Goal: Task Accomplishment & Management: Manage account settings

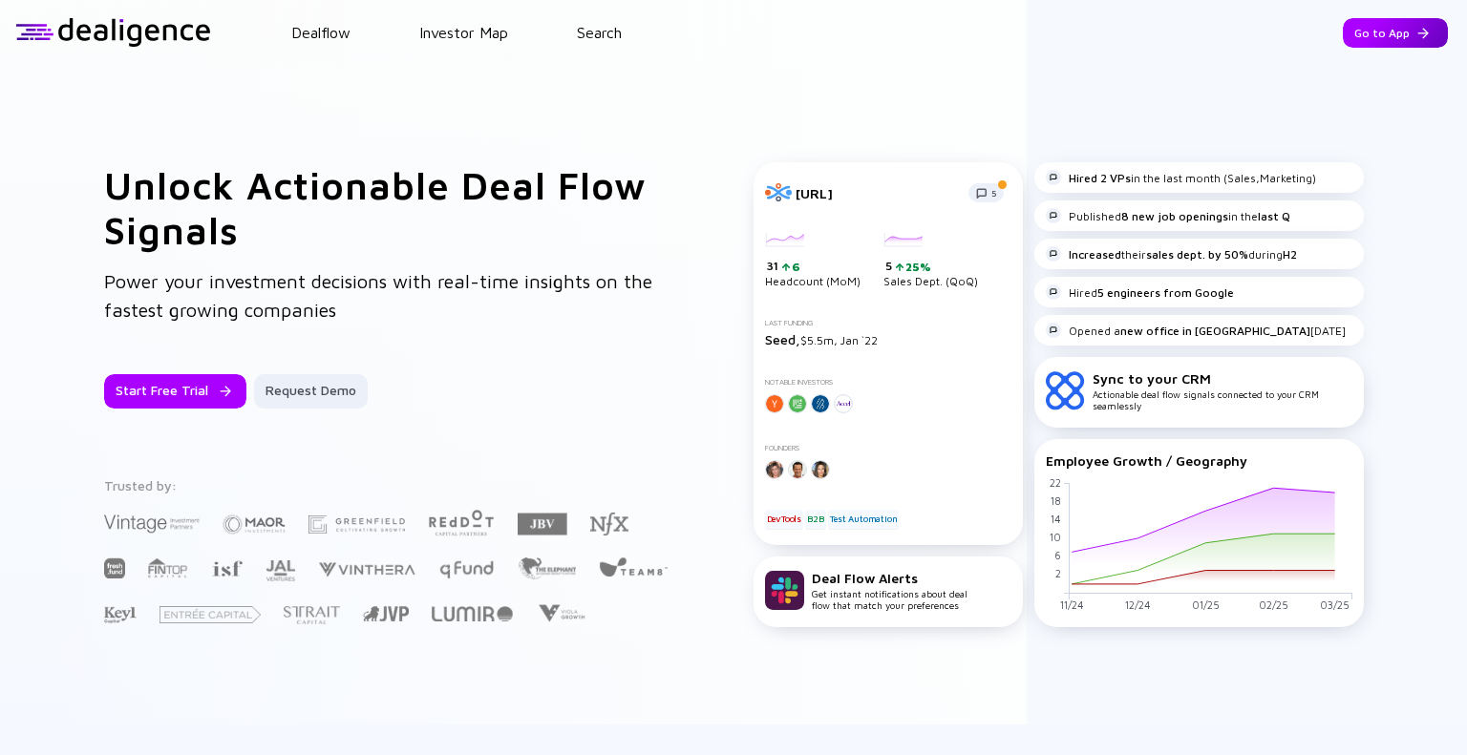
click at [1383, 40] on div "Go to App" at bounding box center [1395, 33] width 105 height 30
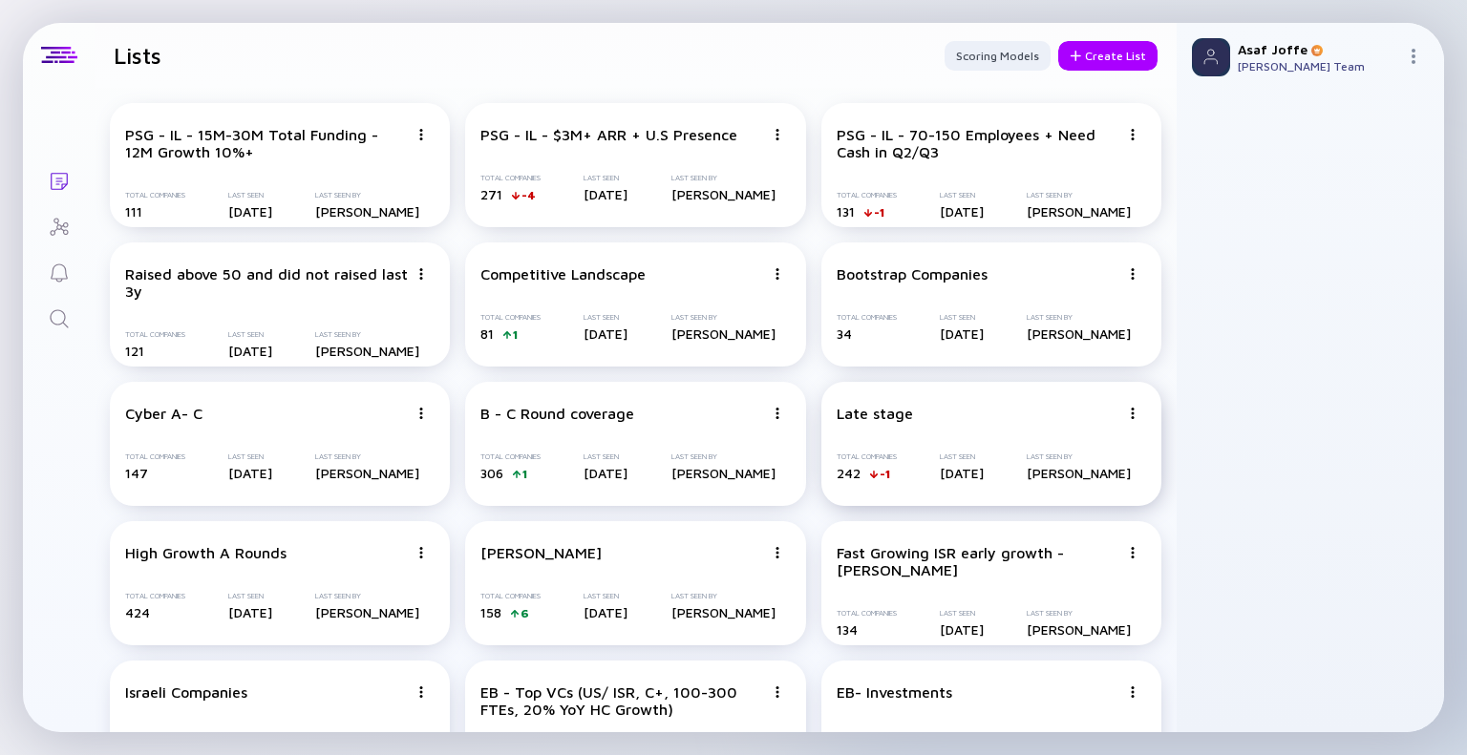
click at [850, 454] on div "Total Companies" at bounding box center [867, 457] width 60 height 9
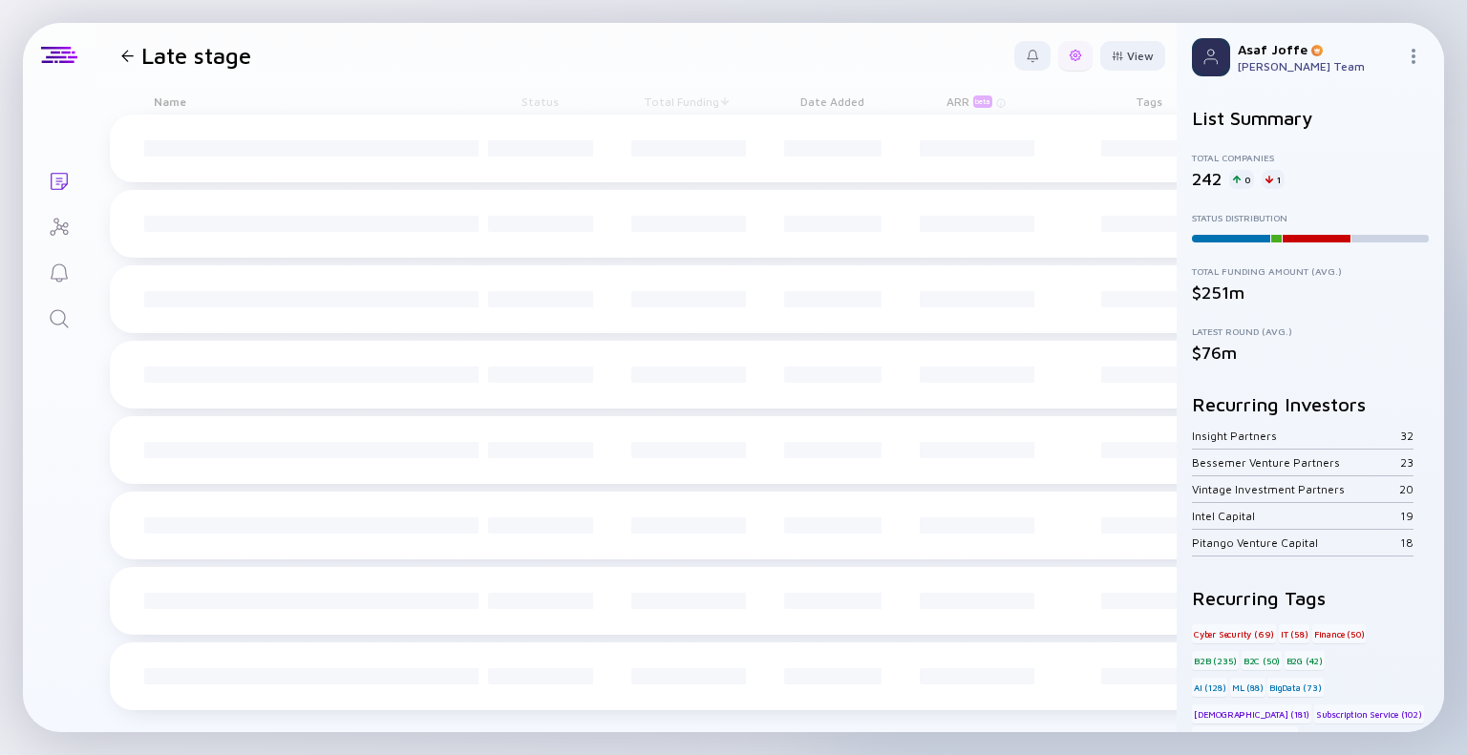
click at [1081, 44] on div at bounding box center [1075, 56] width 34 height 30
click at [999, 243] on div "Edit List Name" at bounding box center [1016, 247] width 119 height 38
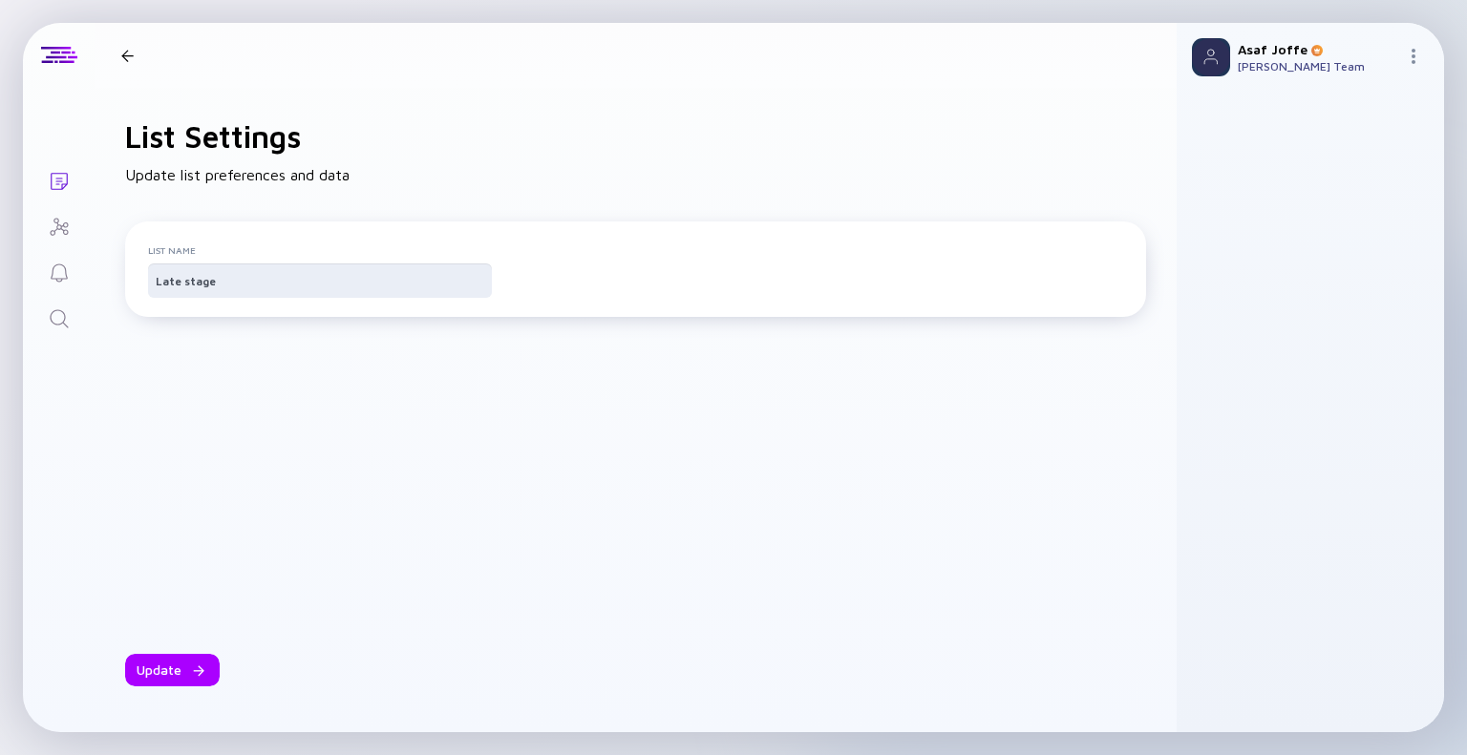
click at [202, 284] on input "Late stage" at bounding box center [320, 280] width 329 height 19
click at [183, 280] on input "Comanies Raised $70-200M" at bounding box center [320, 280] width 329 height 19
type input "Companies Raised $70-200M"
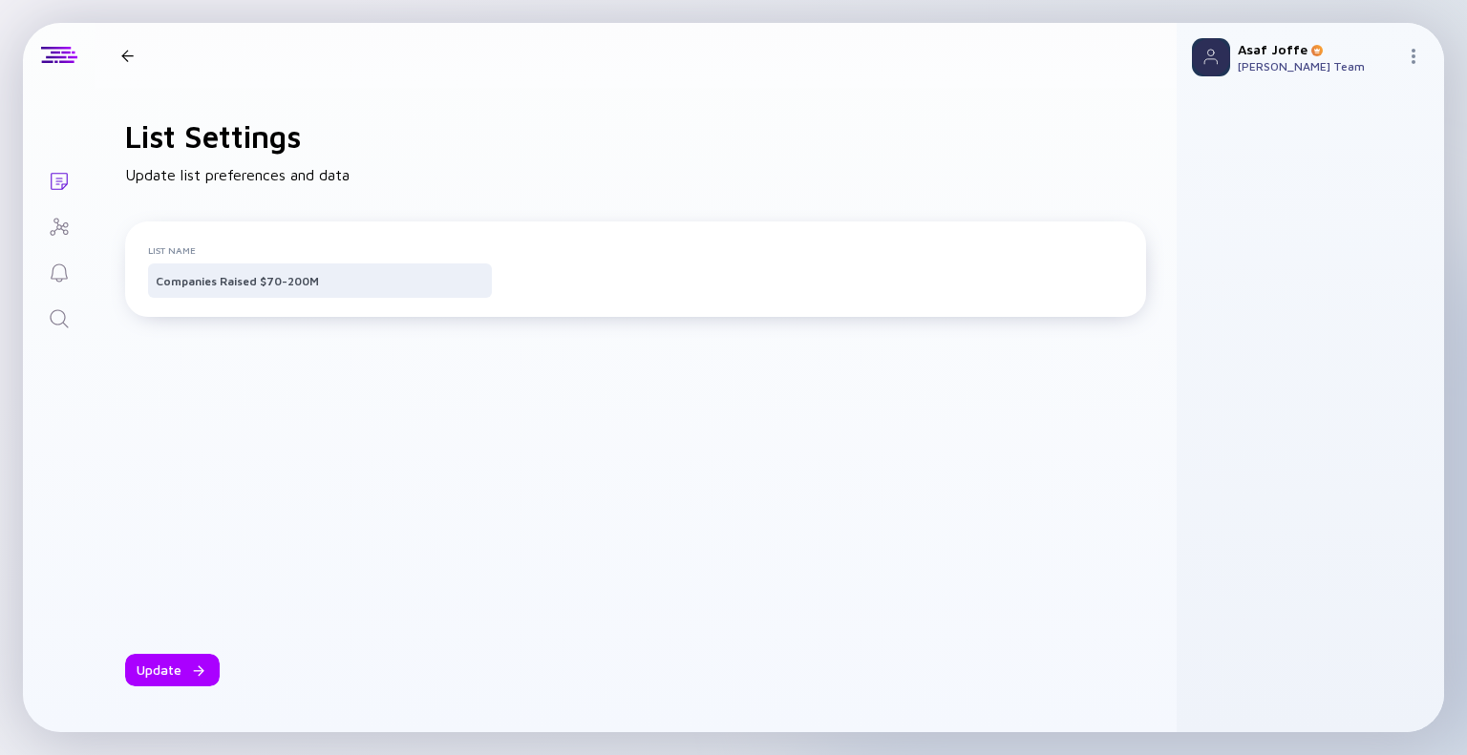
click at [217, 374] on div "Update" at bounding box center [635, 506] width 1021 height 362
click at [173, 663] on div "Update" at bounding box center [172, 670] width 95 height 32
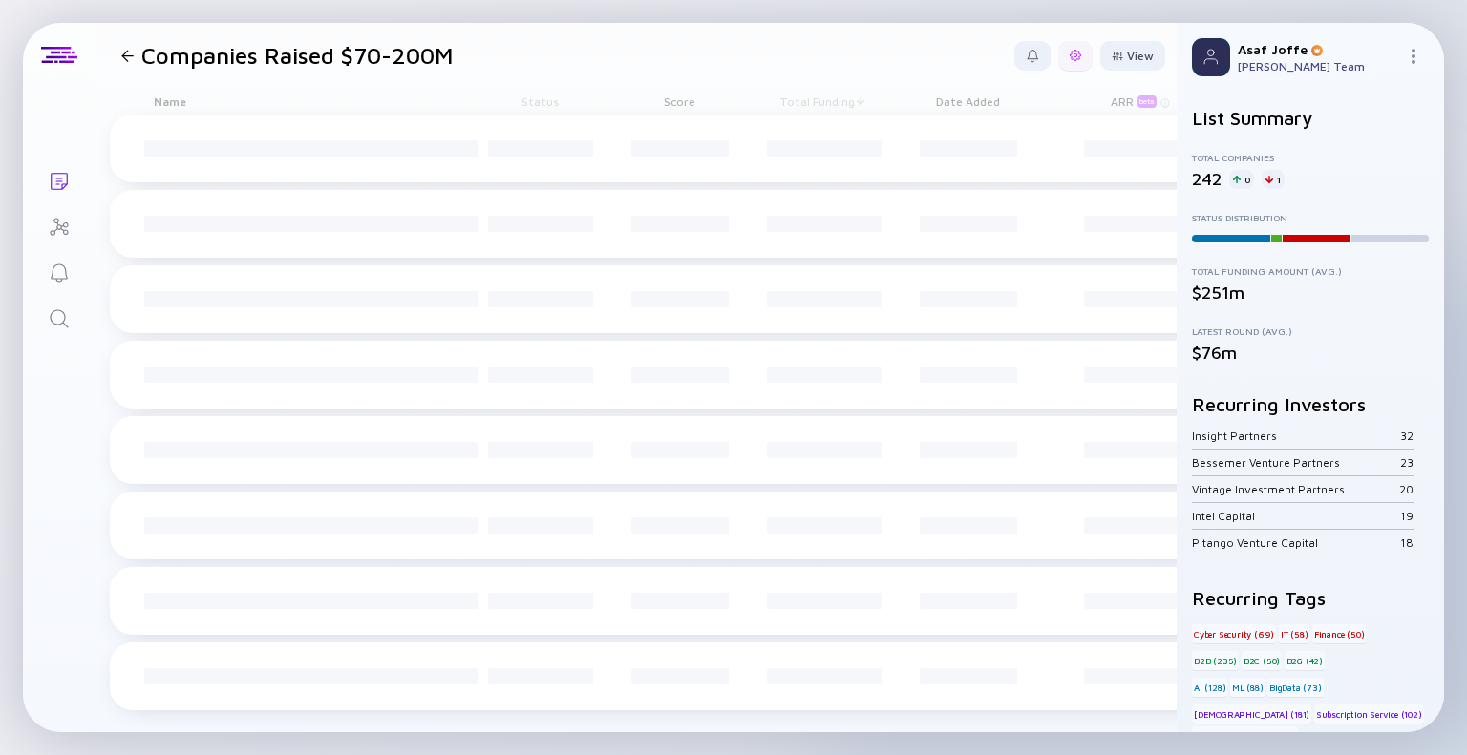
click at [1079, 64] on div at bounding box center [1075, 56] width 34 height 30
click at [1039, 212] on div "Edit Filter" at bounding box center [1016, 209] width 119 height 38
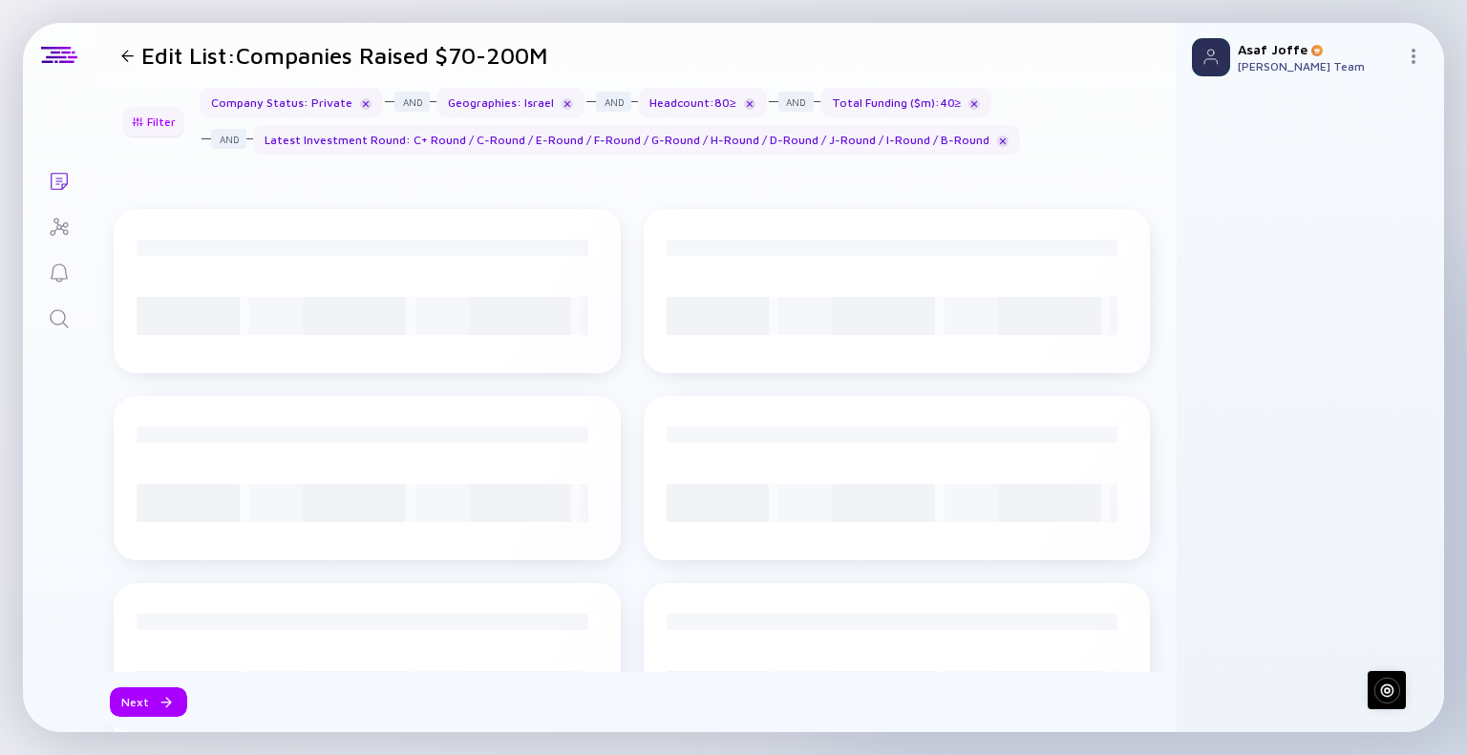
click at [159, 128] on div "Filter" at bounding box center [153, 122] width 67 height 30
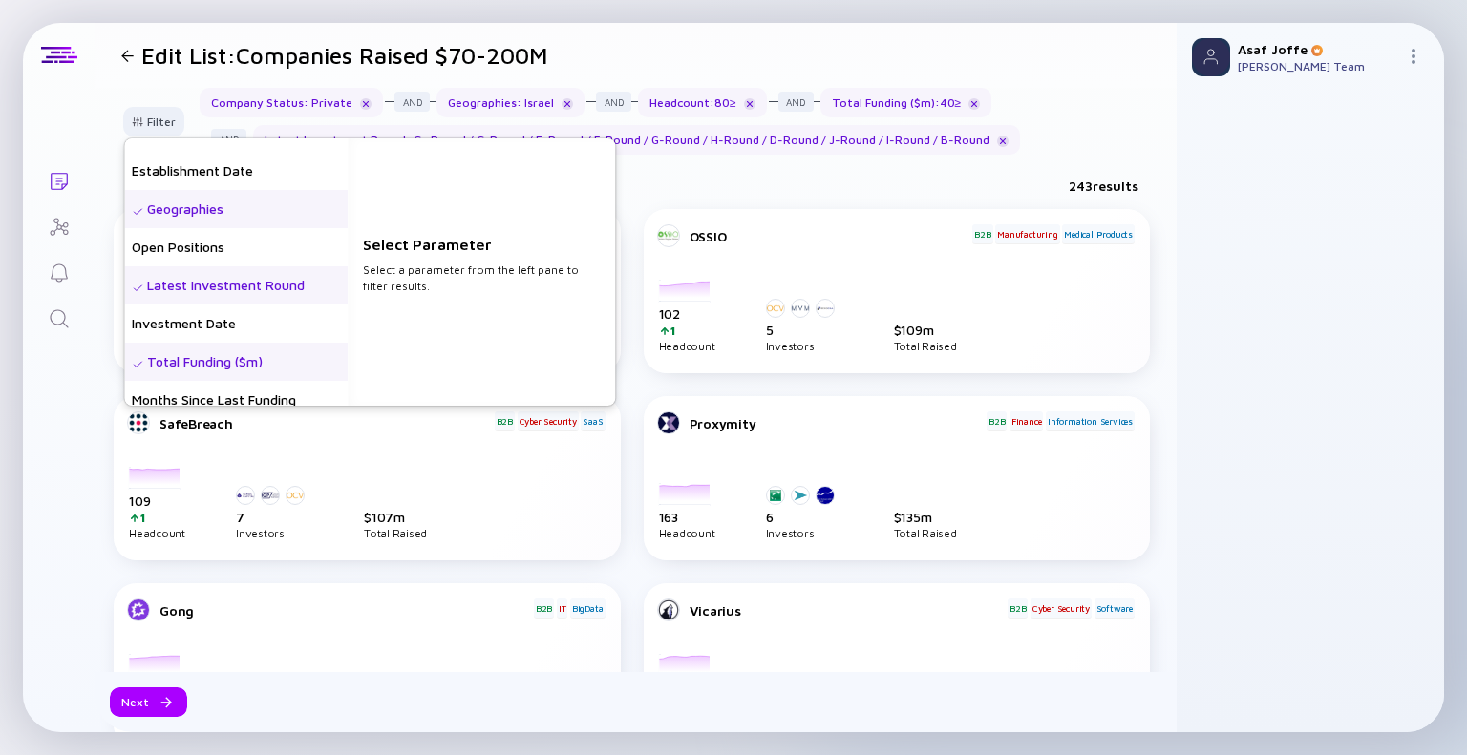
scroll to position [218, 0]
click at [226, 282] on div "Latest Investment Round" at bounding box center [235, 284] width 223 height 38
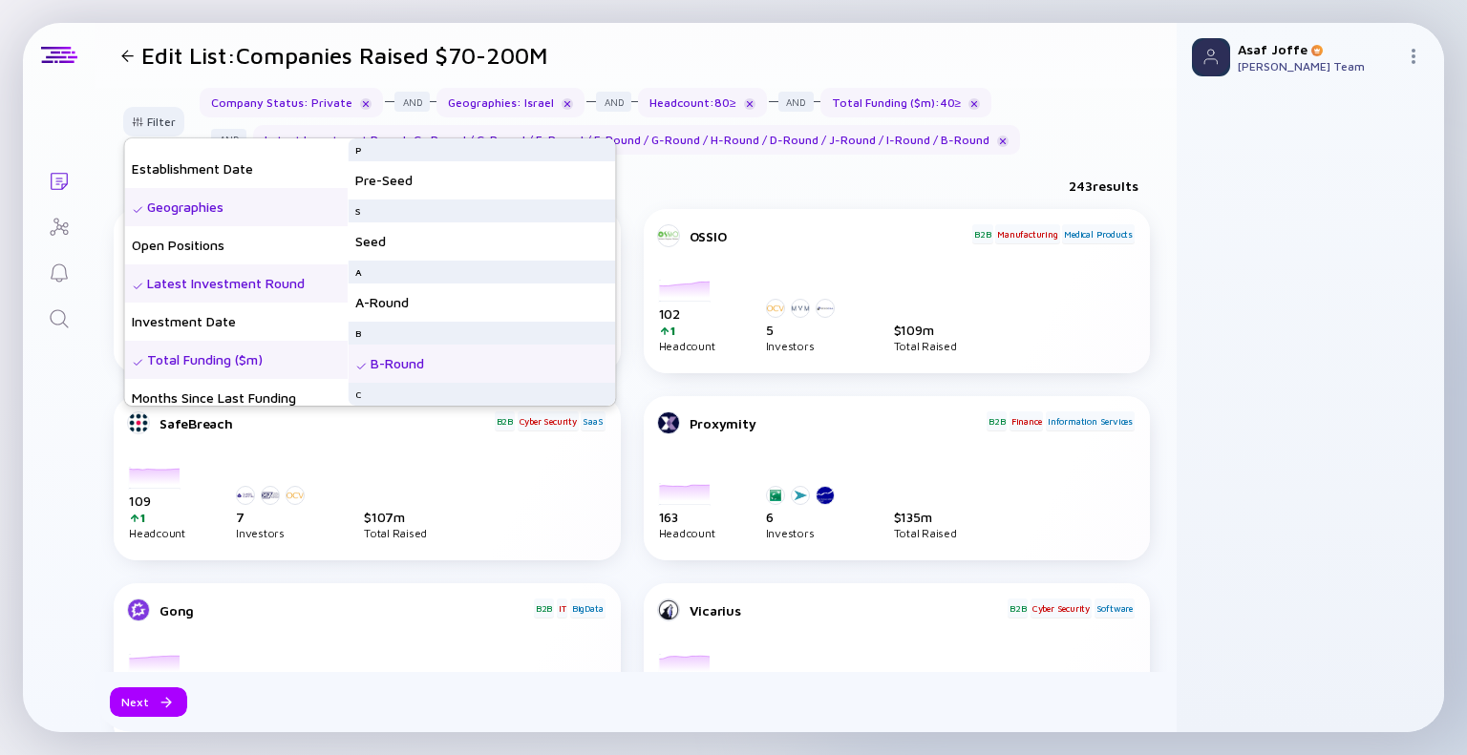
click at [143, 281] on div "Latest Investment Round" at bounding box center [235, 284] width 223 height 38
click at [139, 282] on img at bounding box center [137, 286] width 11 height 11
drag, startPoint x: 439, startPoint y: 372, endPoint x: 434, endPoint y: 380, distance: 10.3
click at [434, 380] on div "B-Round" at bounding box center [481, 364] width 267 height 38
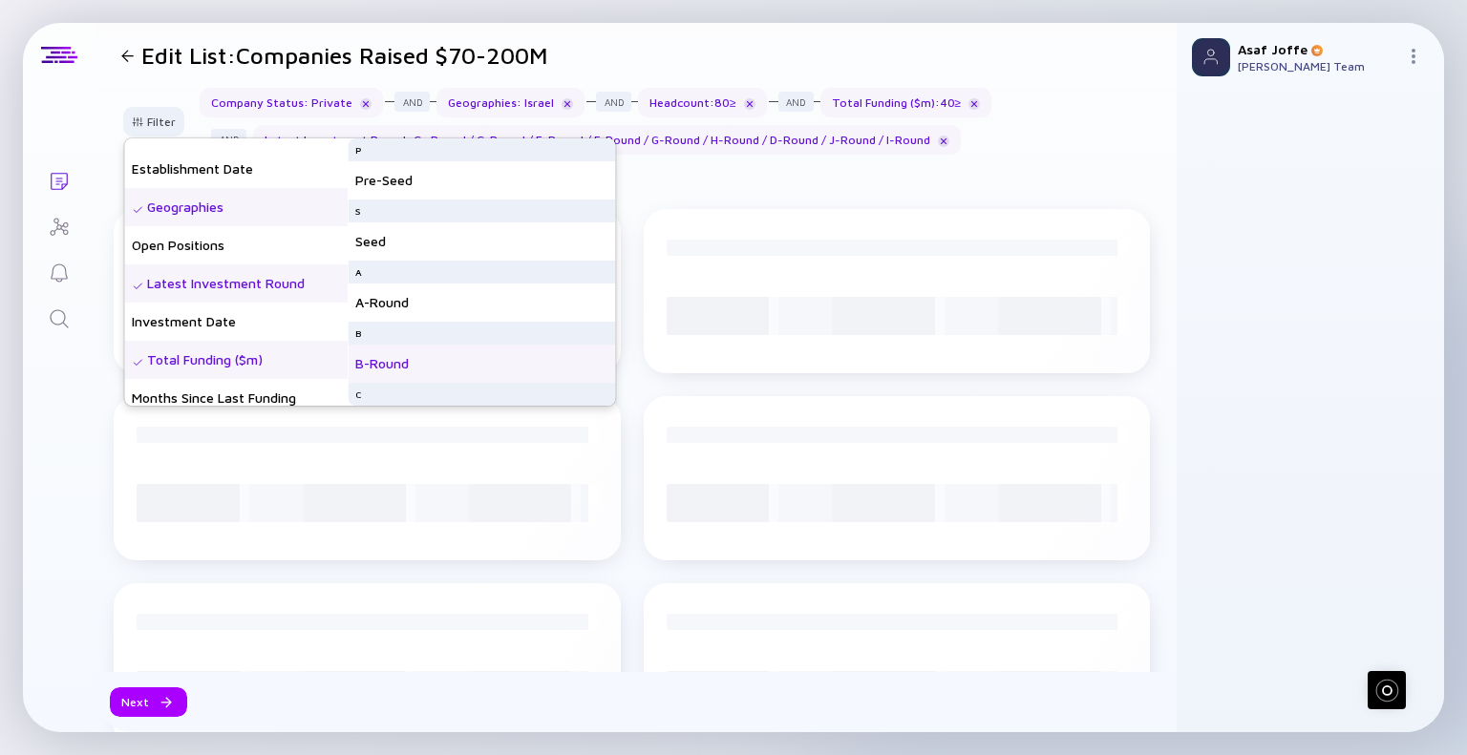
click at [434, 364] on div "B-Round" at bounding box center [481, 364] width 267 height 38
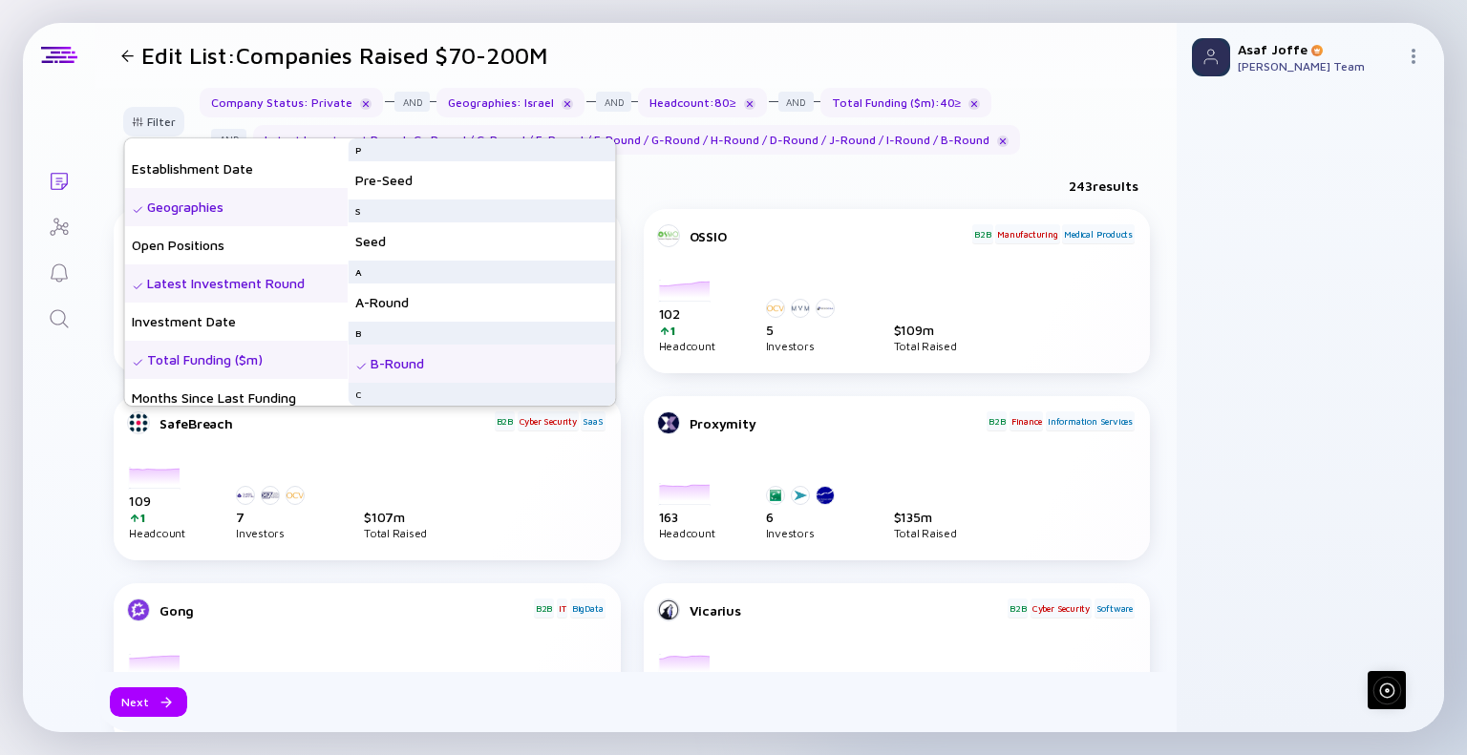
click at [415, 357] on div "B-Round" at bounding box center [481, 364] width 267 height 38
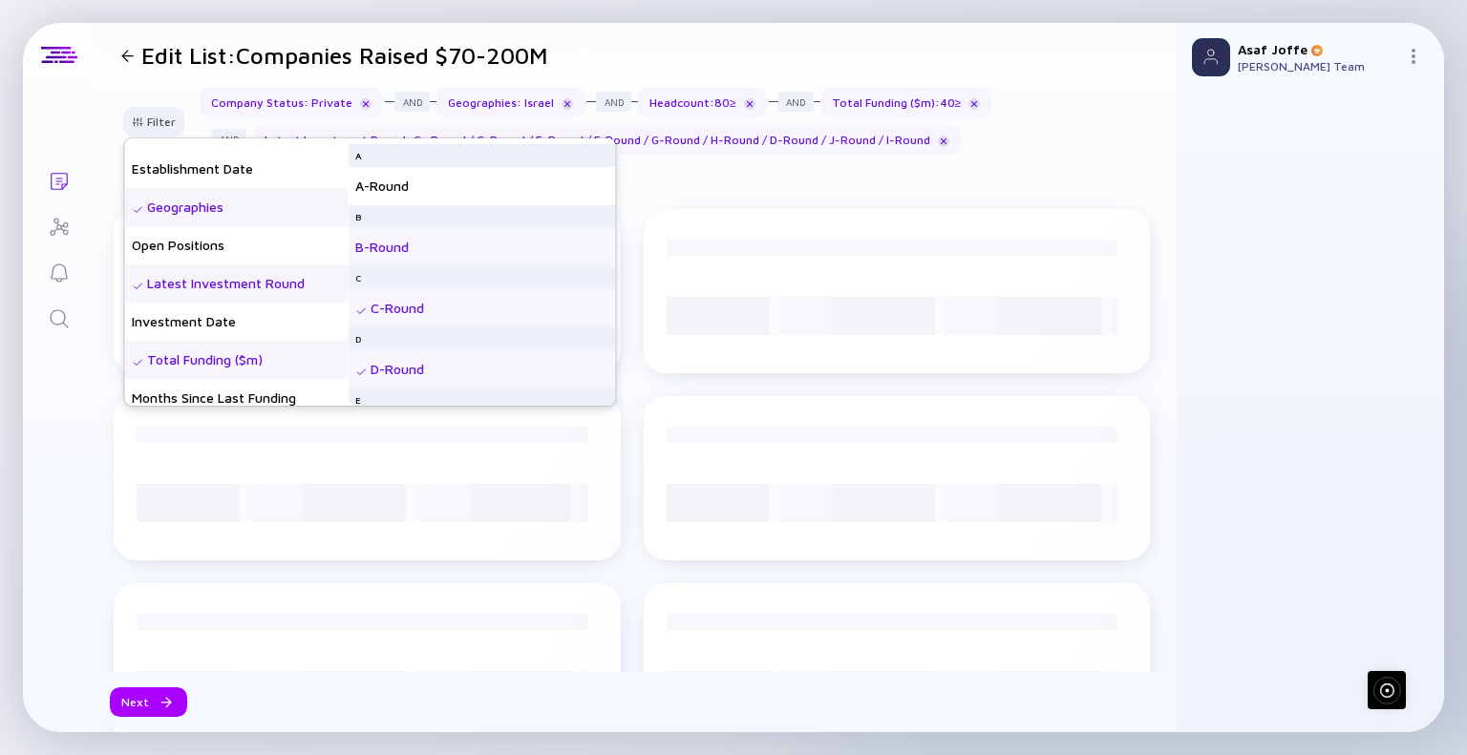
scroll to position [128, 0]
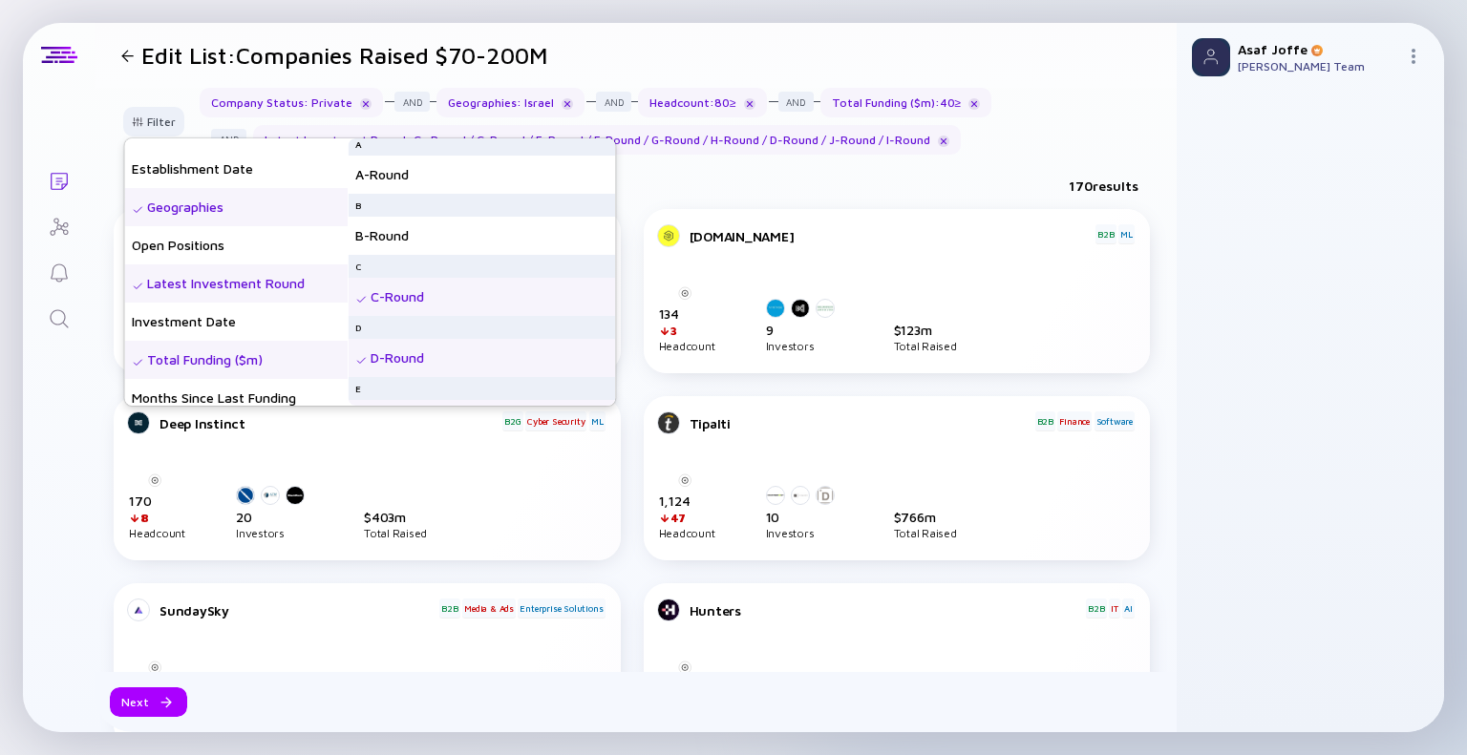
click at [425, 297] on div "C-Round" at bounding box center [481, 297] width 267 height 38
click at [397, 346] on div "D-Round" at bounding box center [481, 358] width 267 height 38
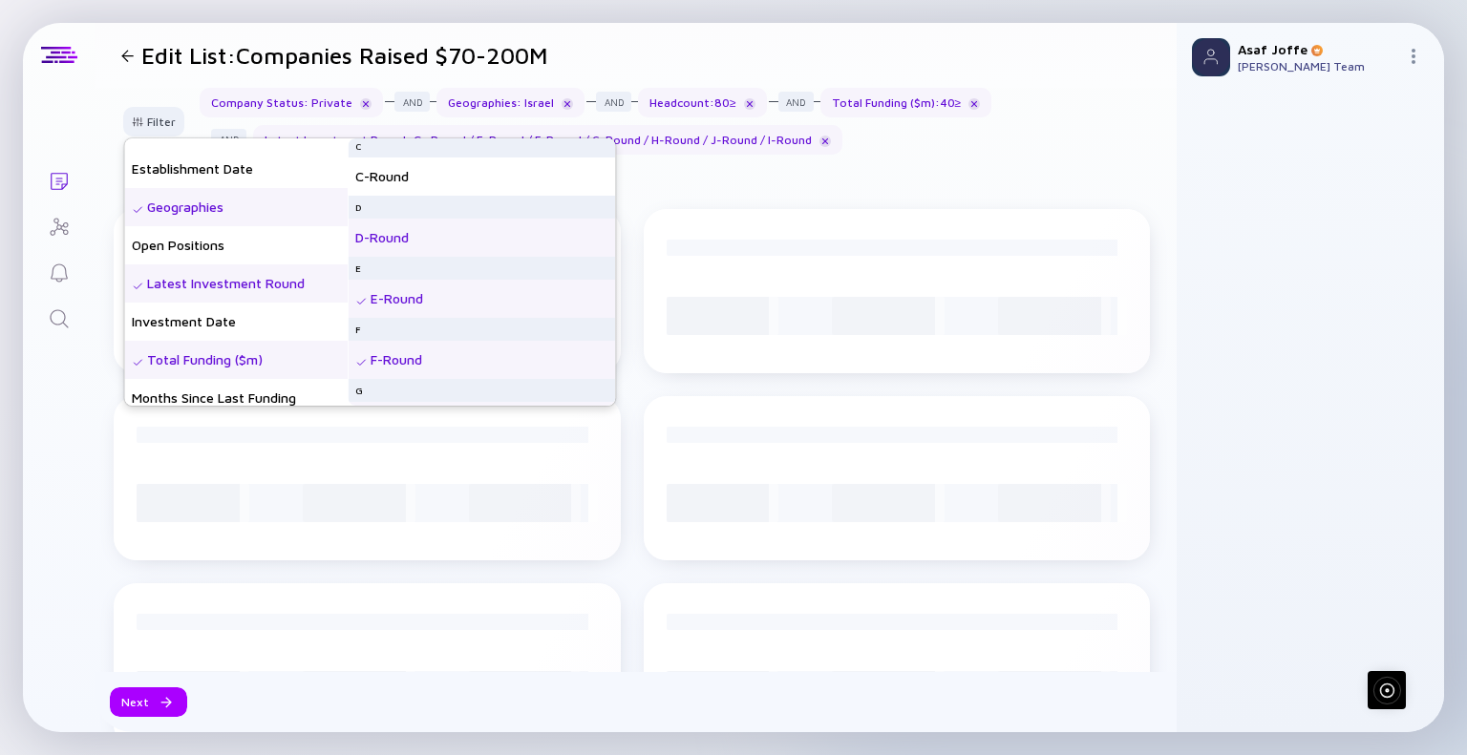
scroll to position [259, 0]
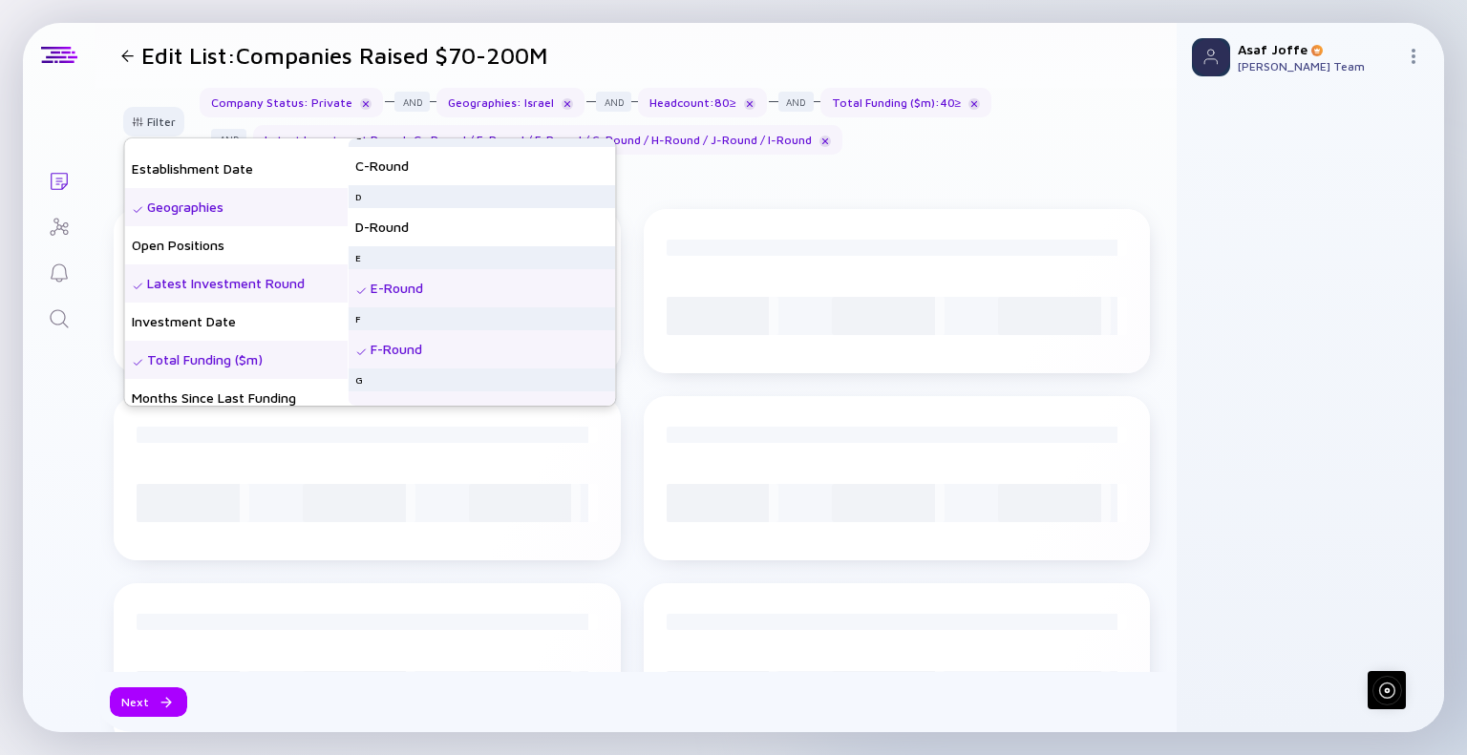
click at [397, 287] on div "E-Round" at bounding box center [481, 288] width 267 height 38
click at [390, 347] on div "F-Round" at bounding box center [481, 349] width 267 height 38
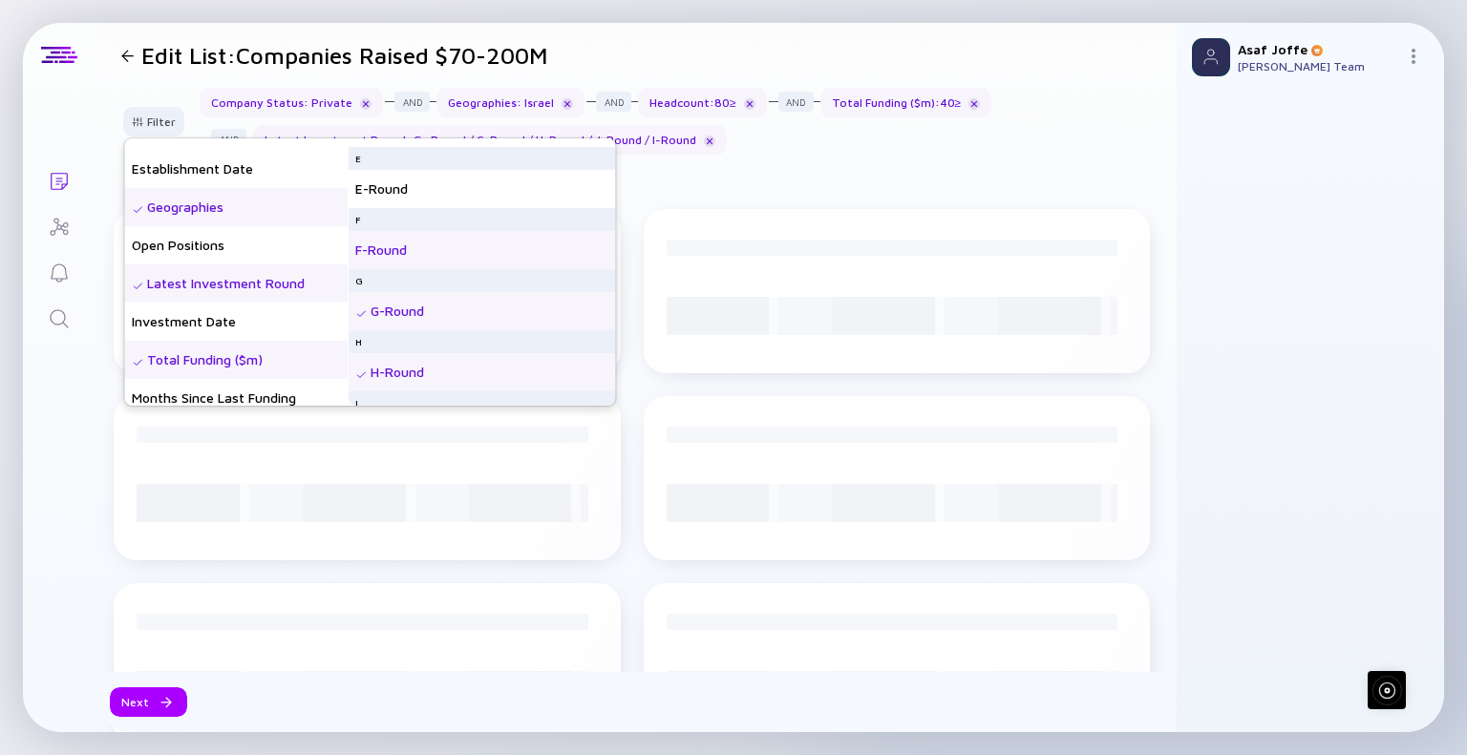
scroll to position [388, 0]
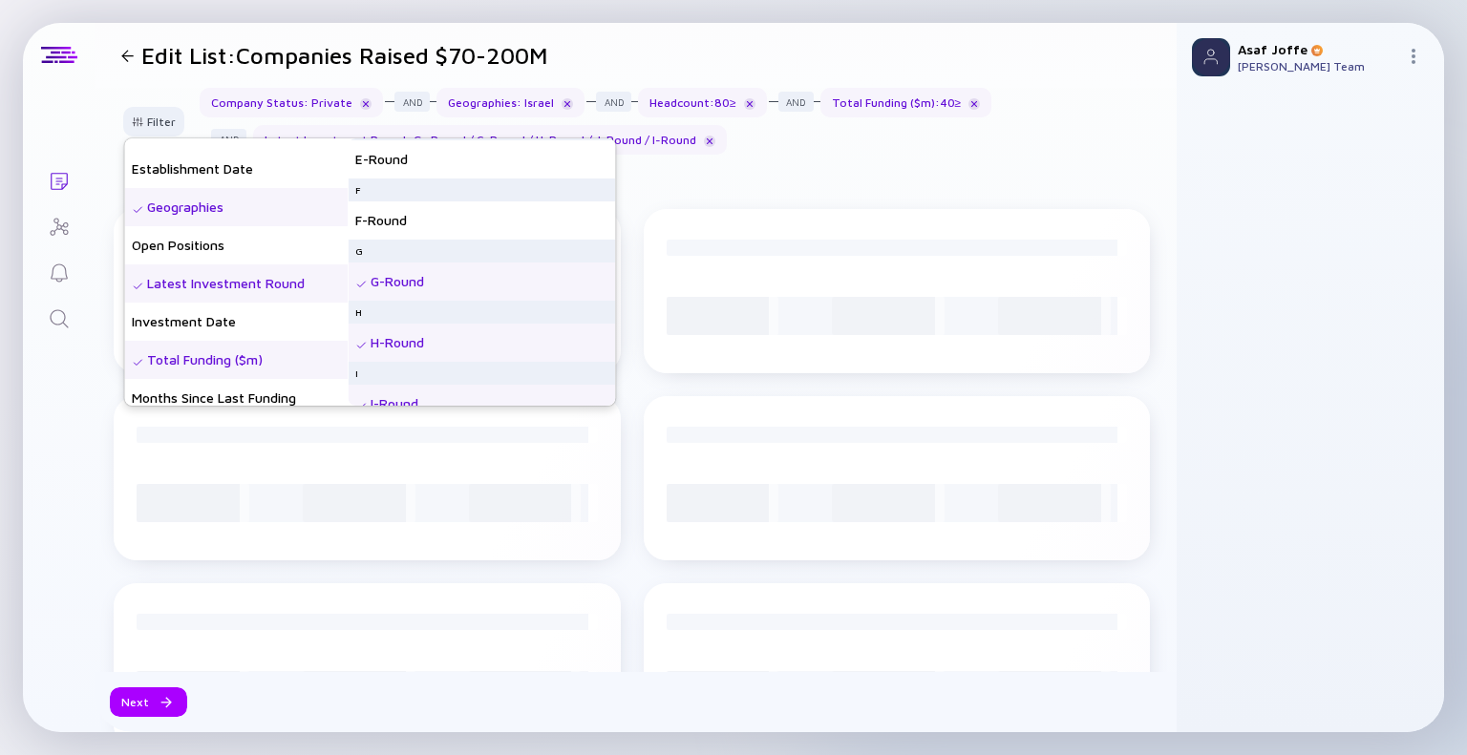
click at [411, 277] on div "G-Round" at bounding box center [481, 282] width 267 height 38
click at [367, 341] on img at bounding box center [360, 345] width 11 height 11
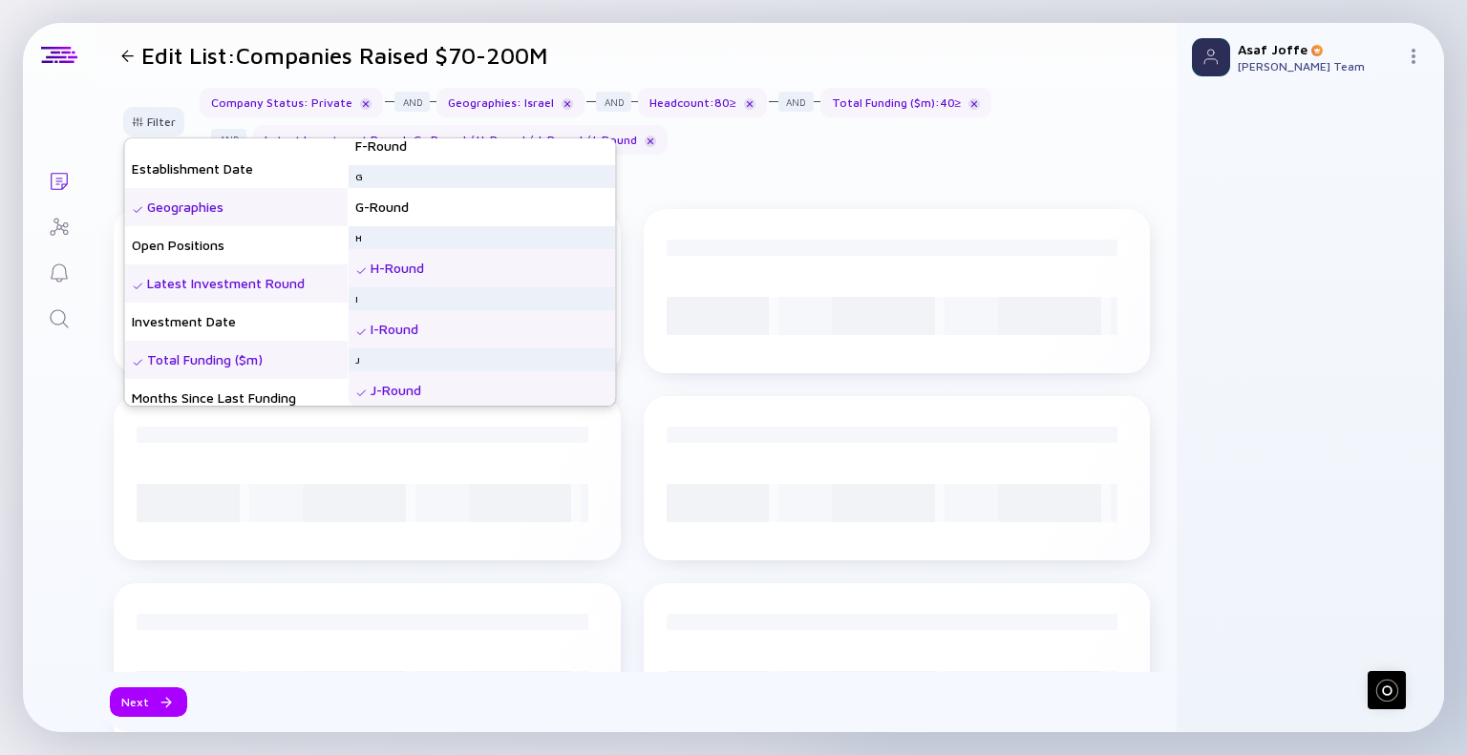
scroll to position [466, 0]
click at [387, 334] on div "I-Round" at bounding box center [481, 326] width 267 height 38
click at [386, 396] on div "J-Round" at bounding box center [481, 387] width 267 height 38
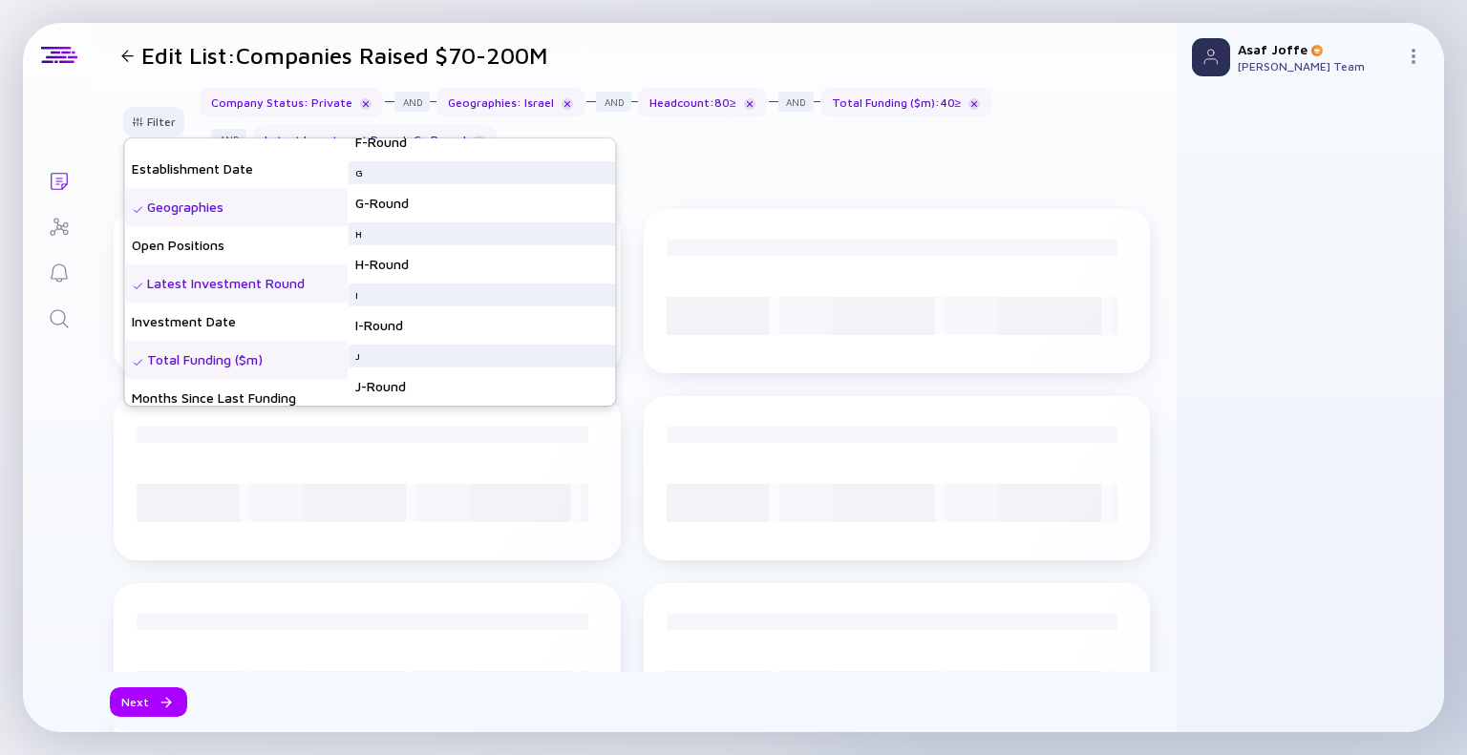
click at [215, 352] on div "Total Funding ($m)" at bounding box center [235, 360] width 223 height 38
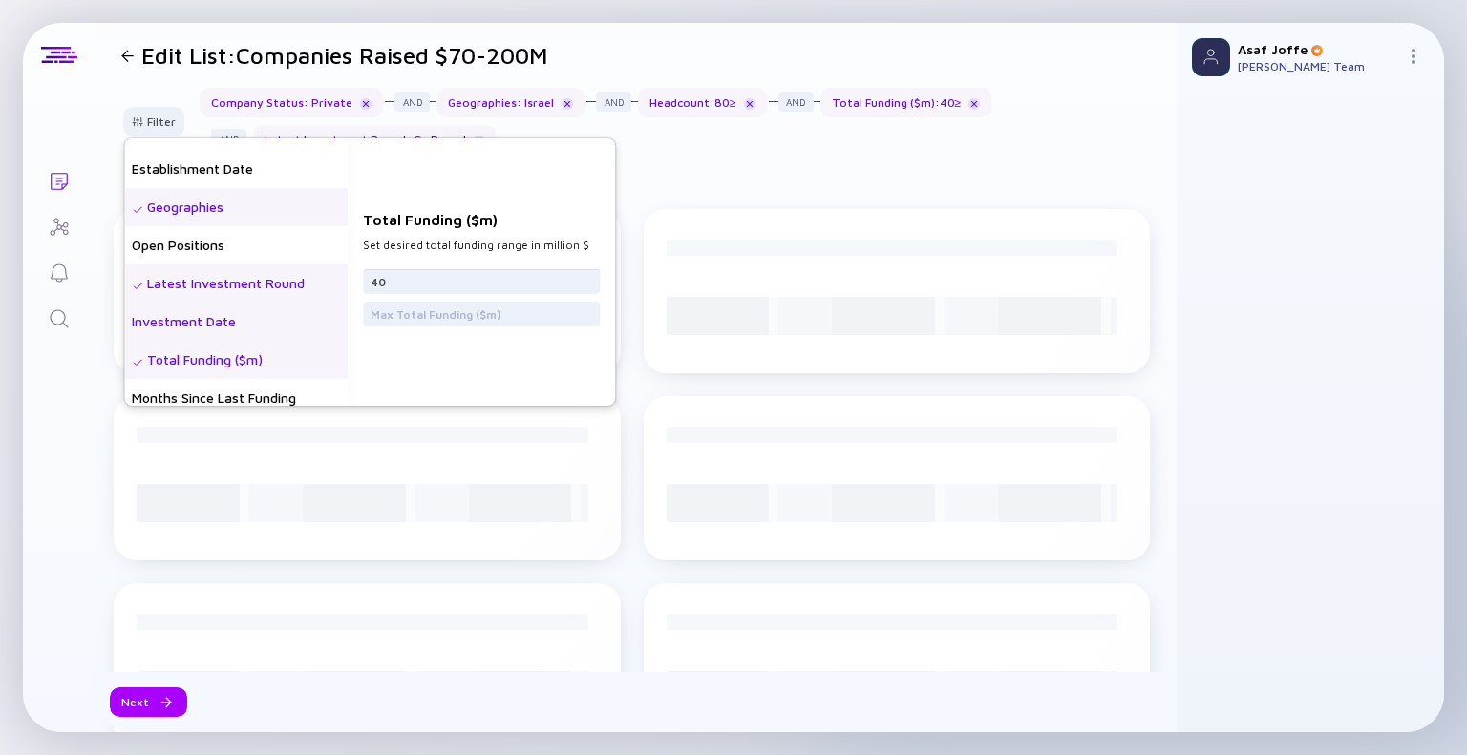
drag, startPoint x: 438, startPoint y: 282, endPoint x: 191, endPoint y: 307, distance: 248.6
click at [191, 307] on div "Headcount Headcount Growth - 3 mo. - % Headcount Growth - 6 mo. - % Headcount G…" at bounding box center [369, 271] width 491 height 267
type input "70"
type input "200"
click at [531, 181] on div "Total Funding ($m) Set desired total funding range in million $ 70 200" at bounding box center [481, 271] width 267 height 267
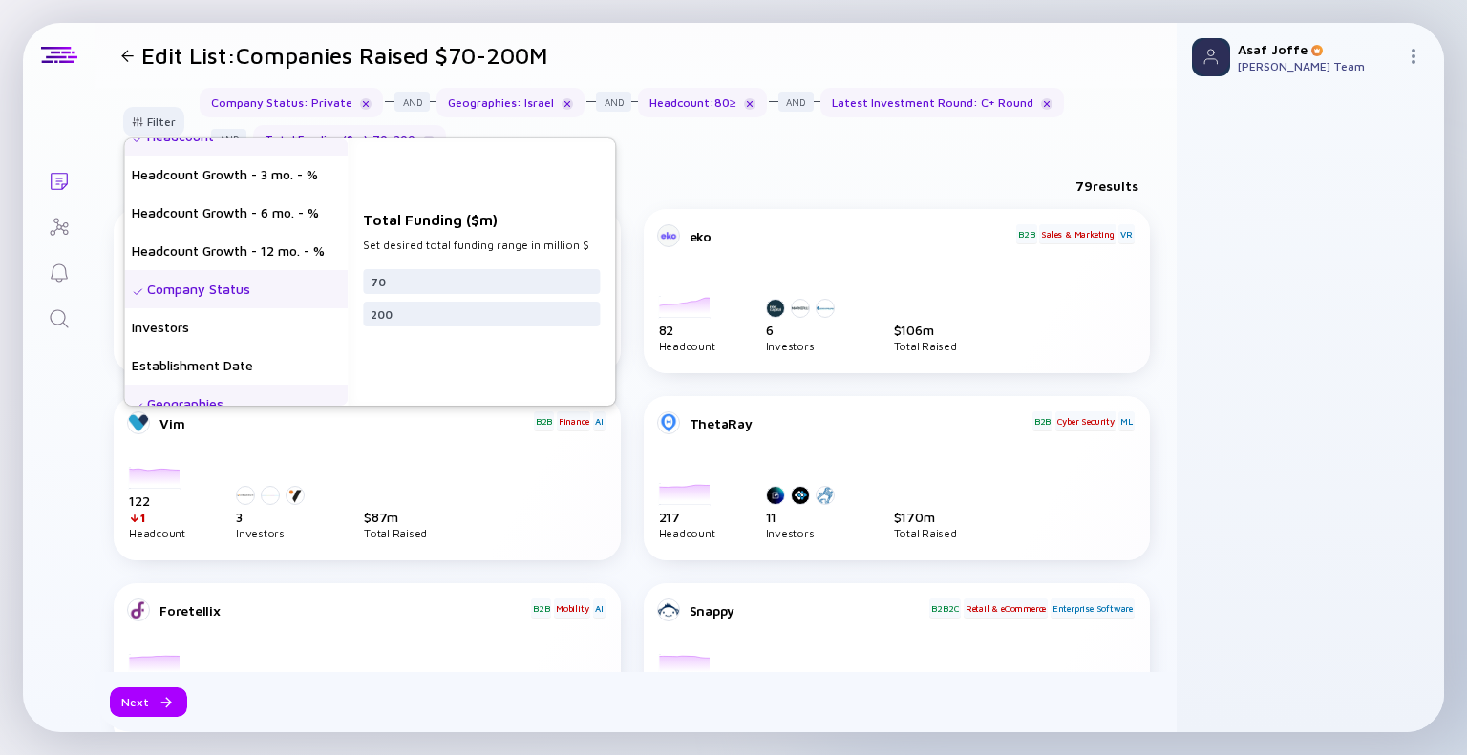
scroll to position [0, 0]
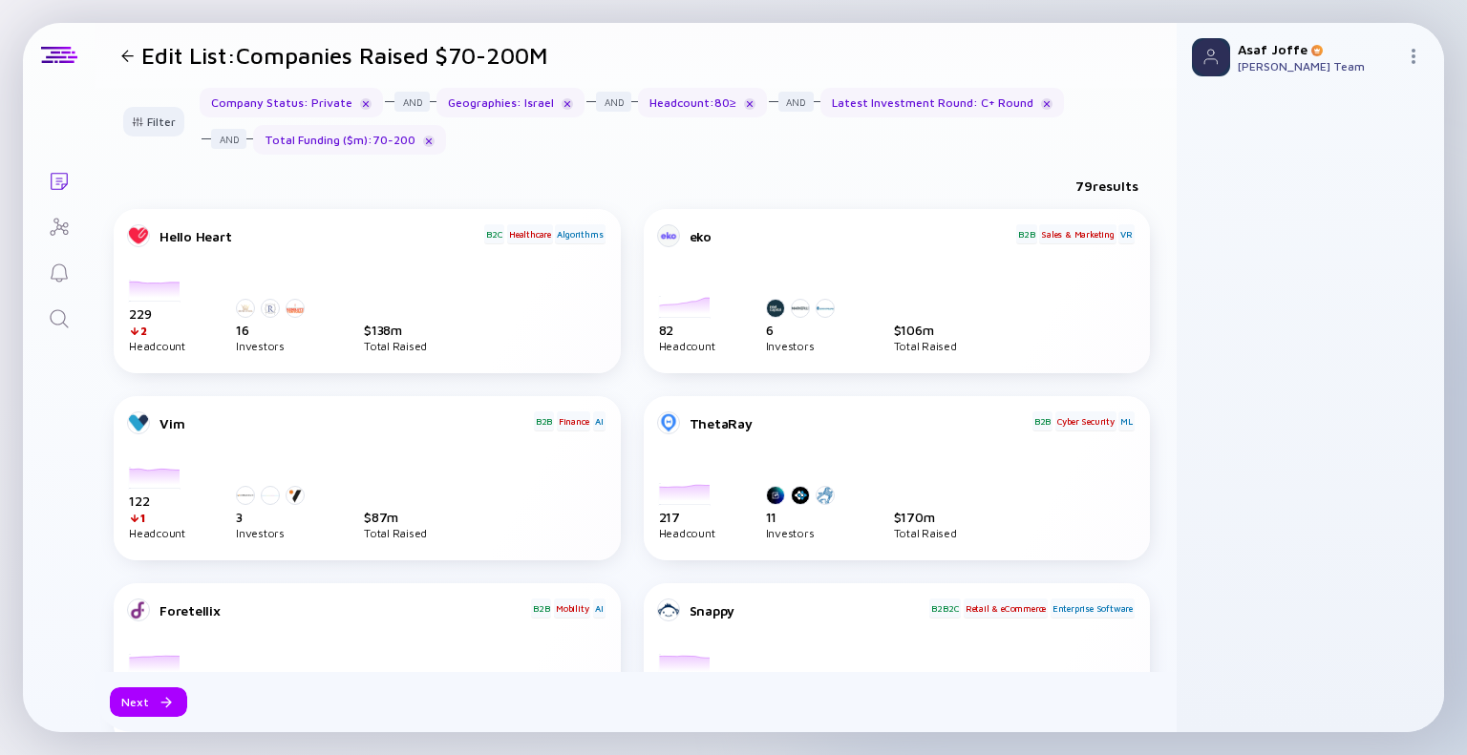
click at [741, 175] on div "79 results" at bounding box center [636, 189] width 1082 height 39
click at [744, 107] on div at bounding box center [749, 103] width 11 height 11
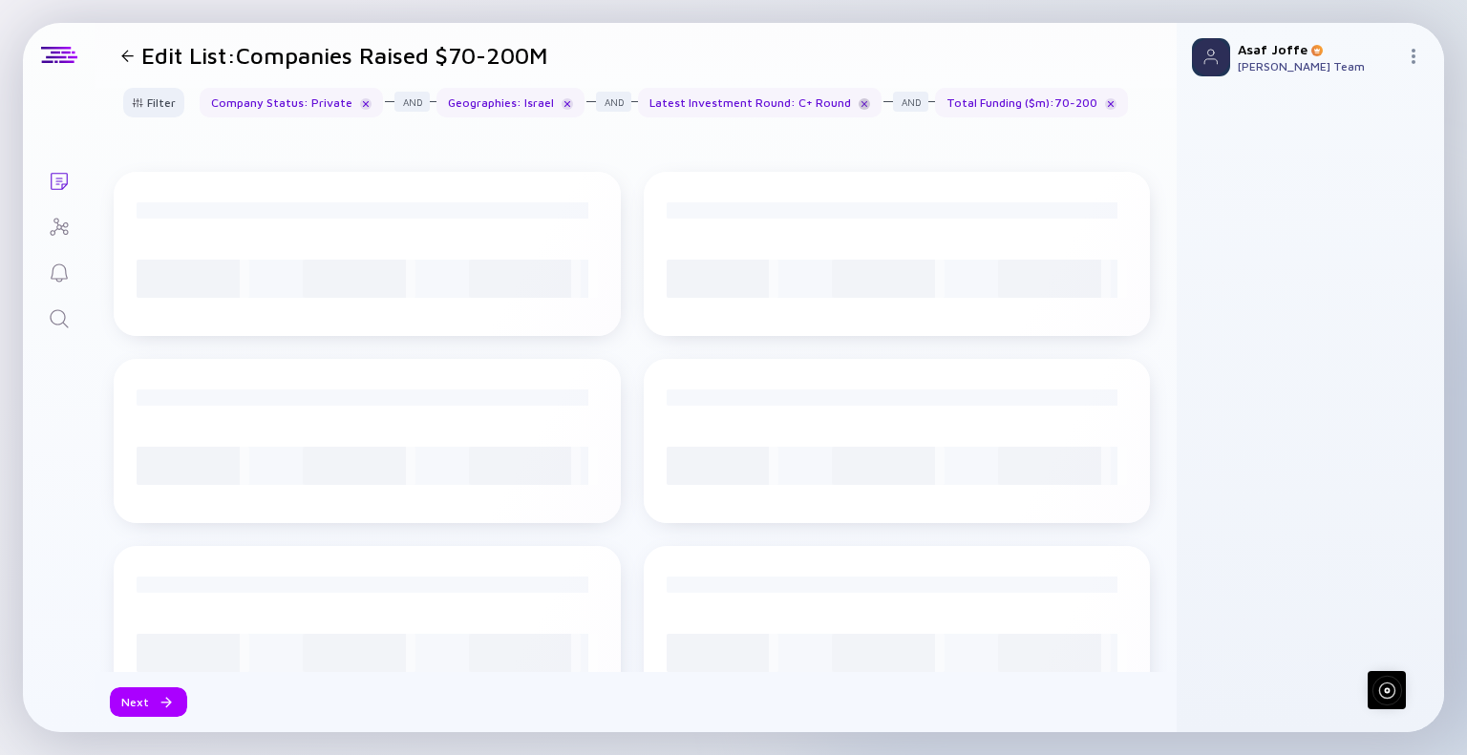
click at [859, 106] on div at bounding box center [864, 103] width 11 height 11
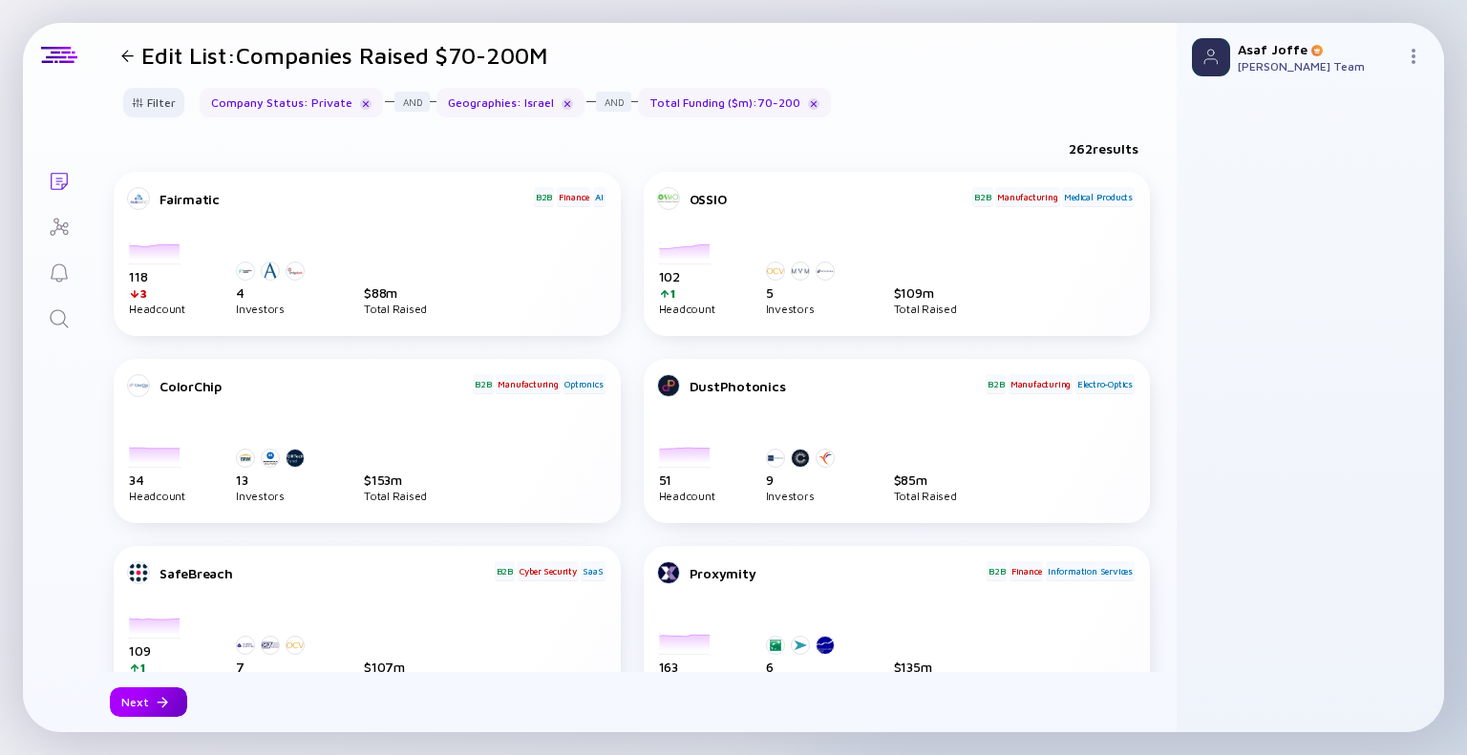
click at [134, 704] on div "Next" at bounding box center [148, 703] width 77 height 30
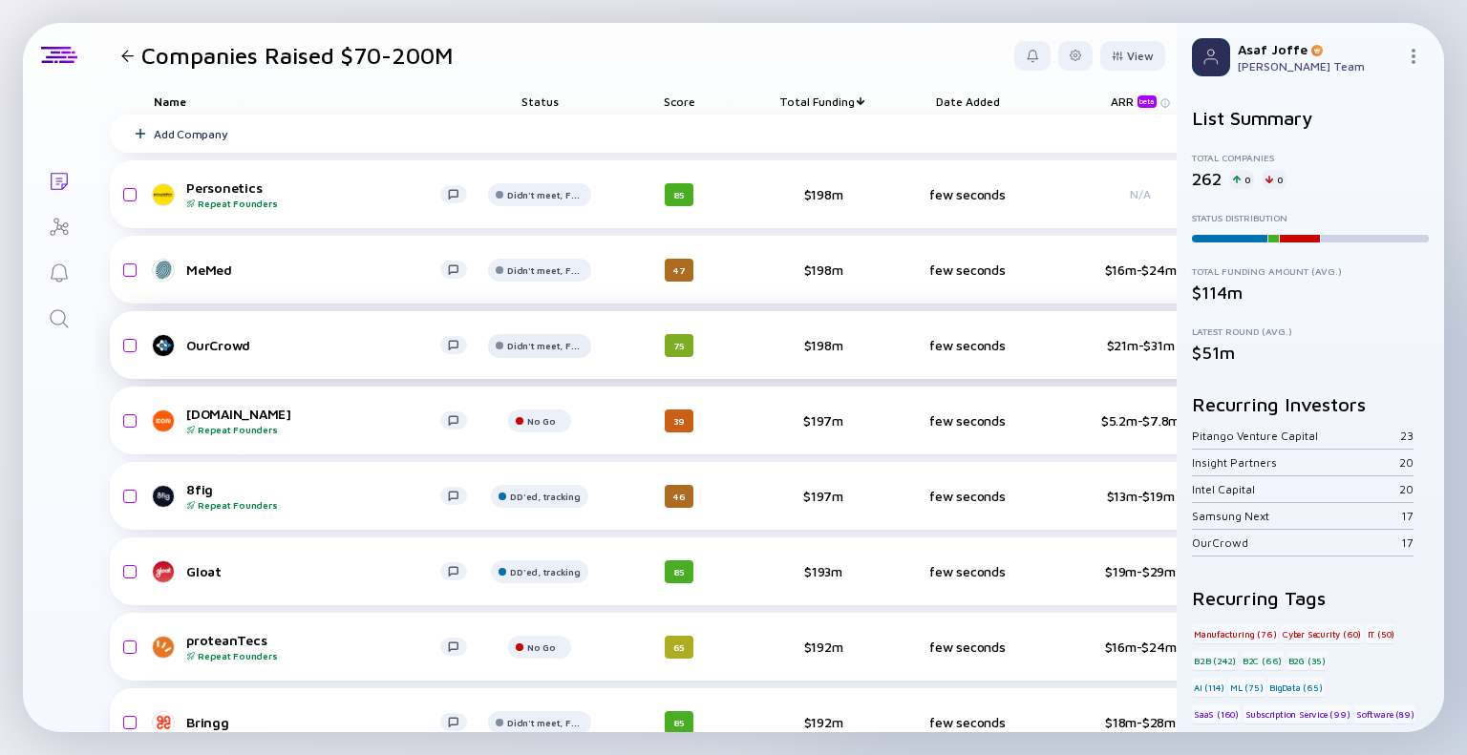
click at [550, 201] on div "Didn't meet, Future touch set in OPTX" at bounding box center [545, 194] width 76 height 11
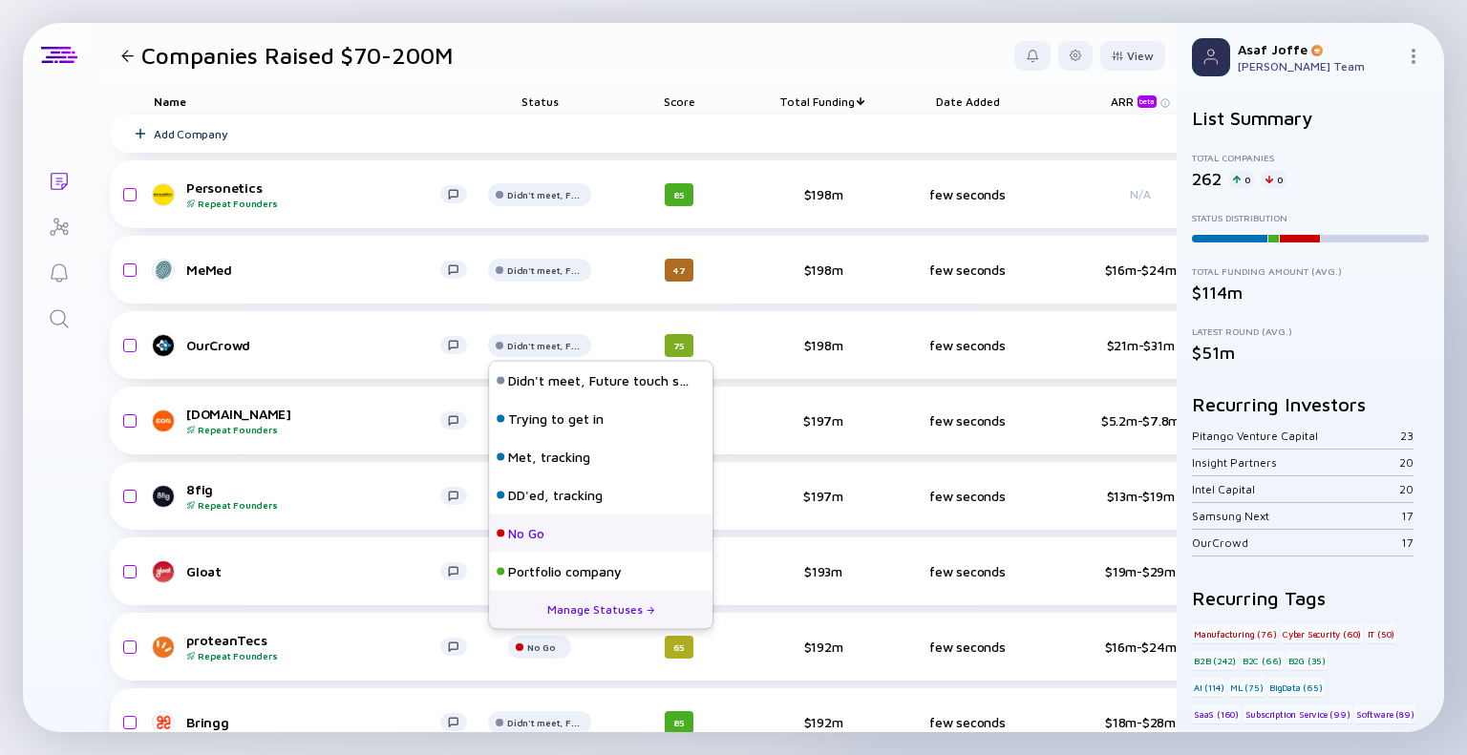
click at [553, 525] on div "No Go" at bounding box center [600, 534] width 223 height 38
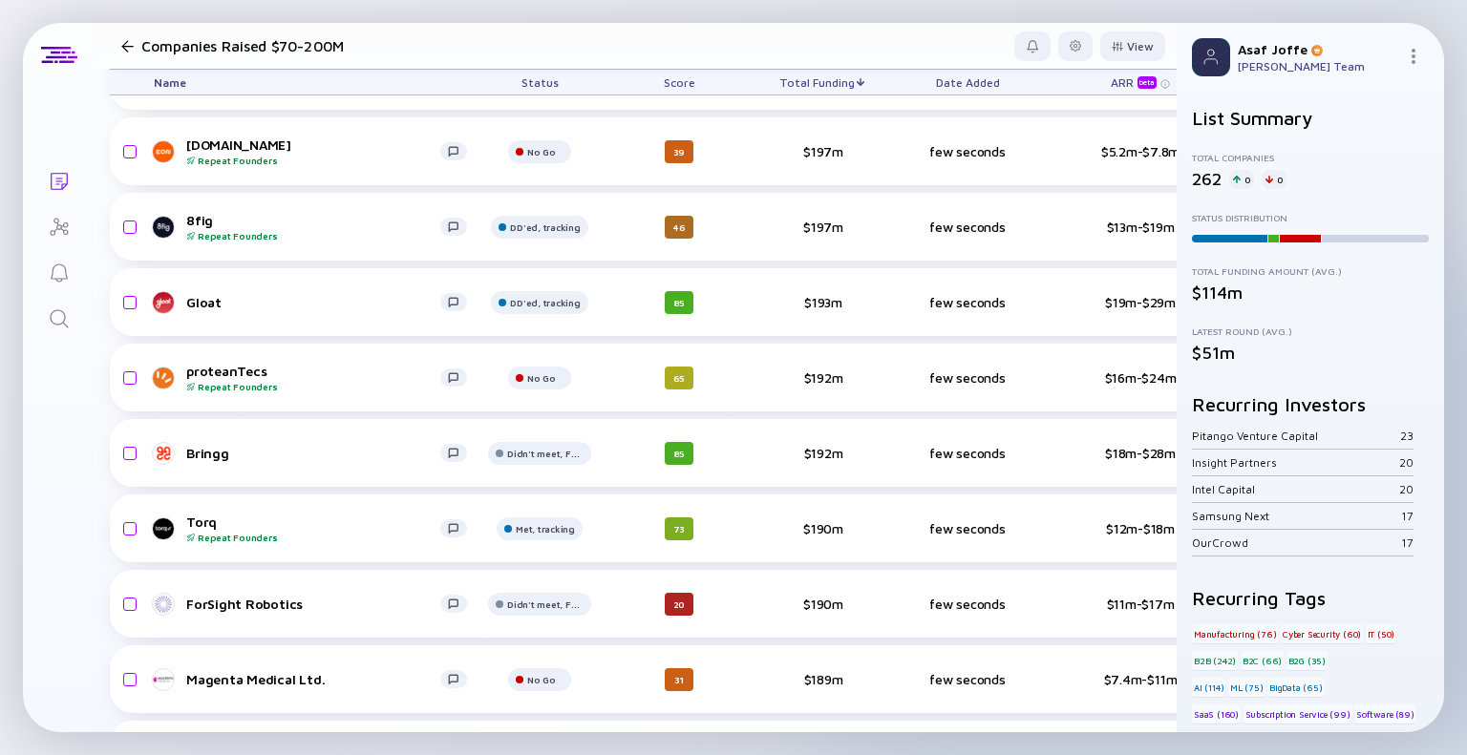
scroll to position [279, 0]
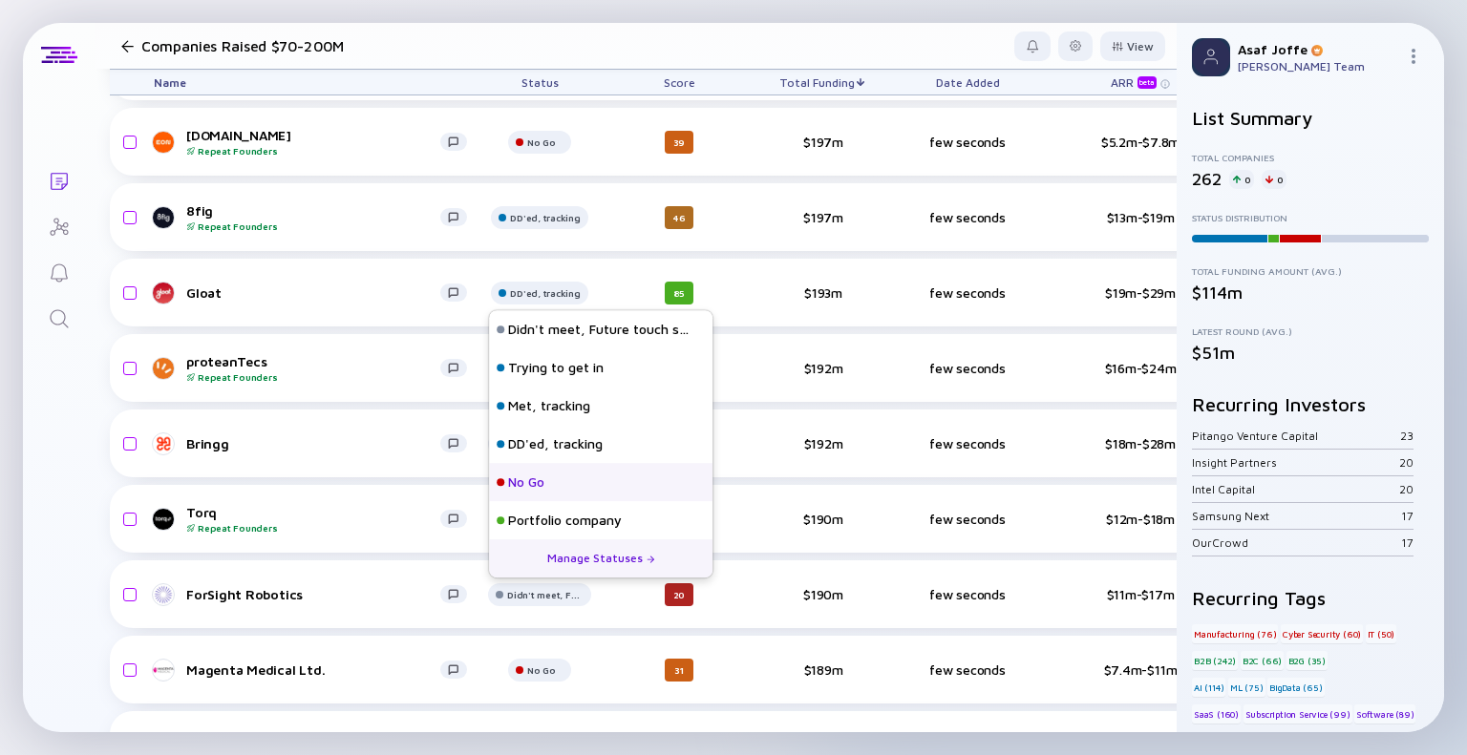
click at [557, 486] on div "No Go" at bounding box center [600, 482] width 223 height 38
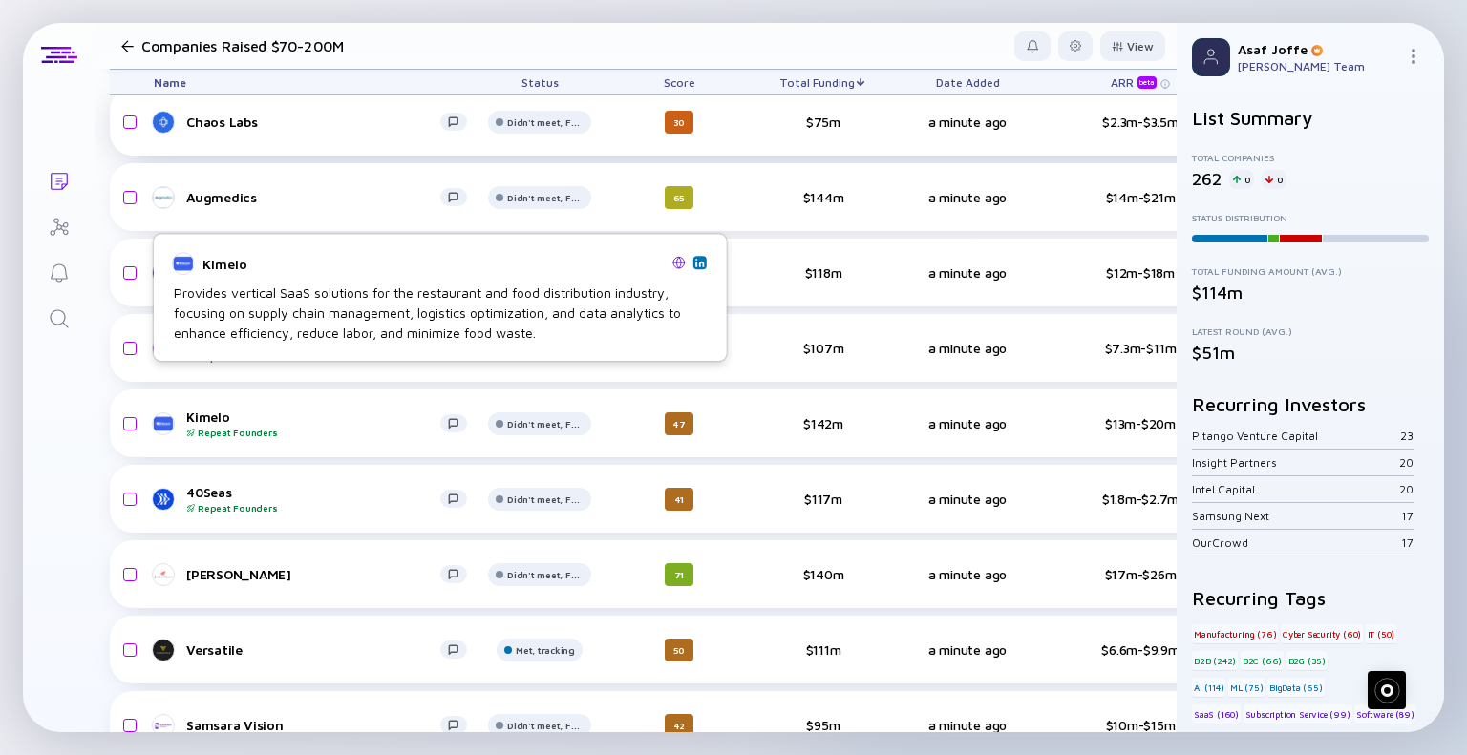
scroll to position [3169, 0]
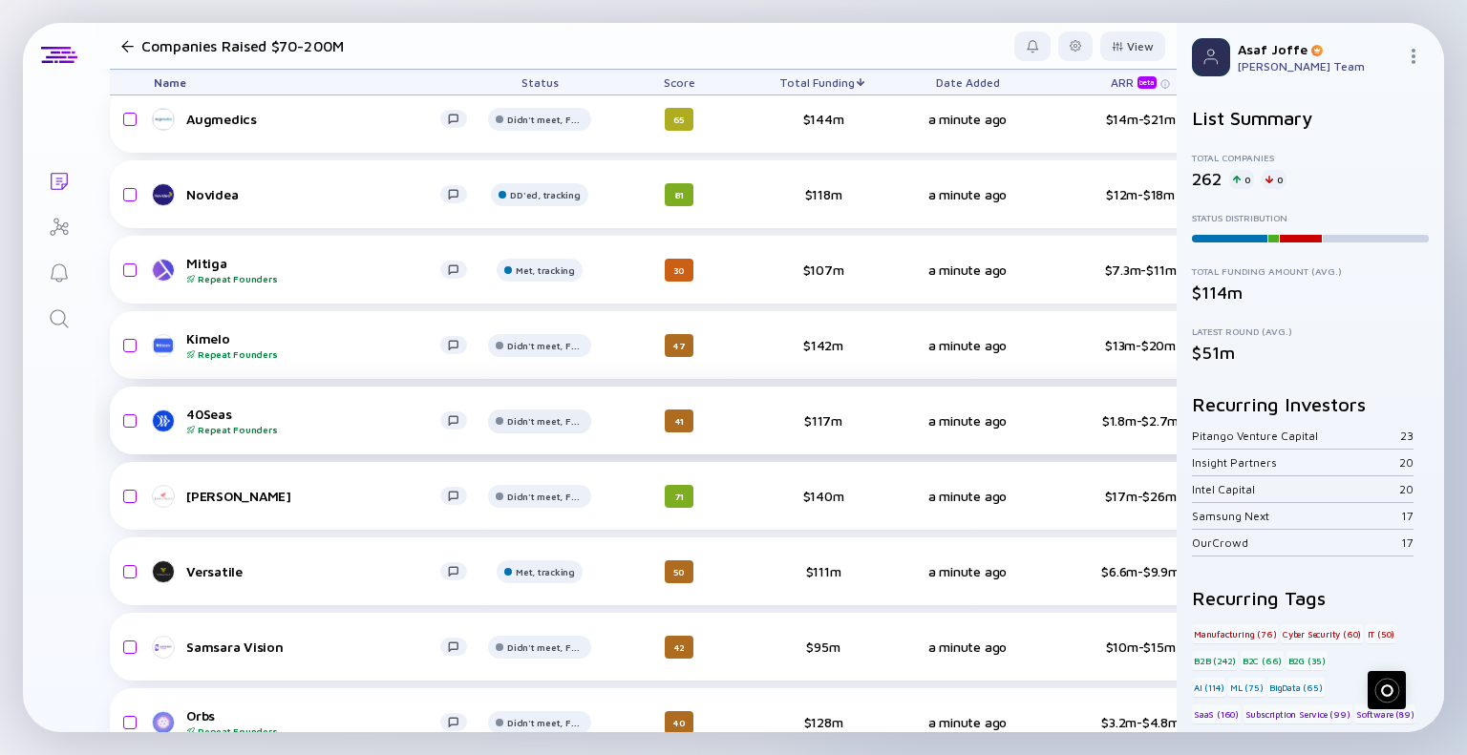
click at [521, 55] on div "Didn't meet, Future touch set in OPTX" at bounding box center [539, 43] width 103 height 23
click at [563, 50] on div "Didn't meet, Future touch set in OPTX" at bounding box center [545, 43] width 76 height 11
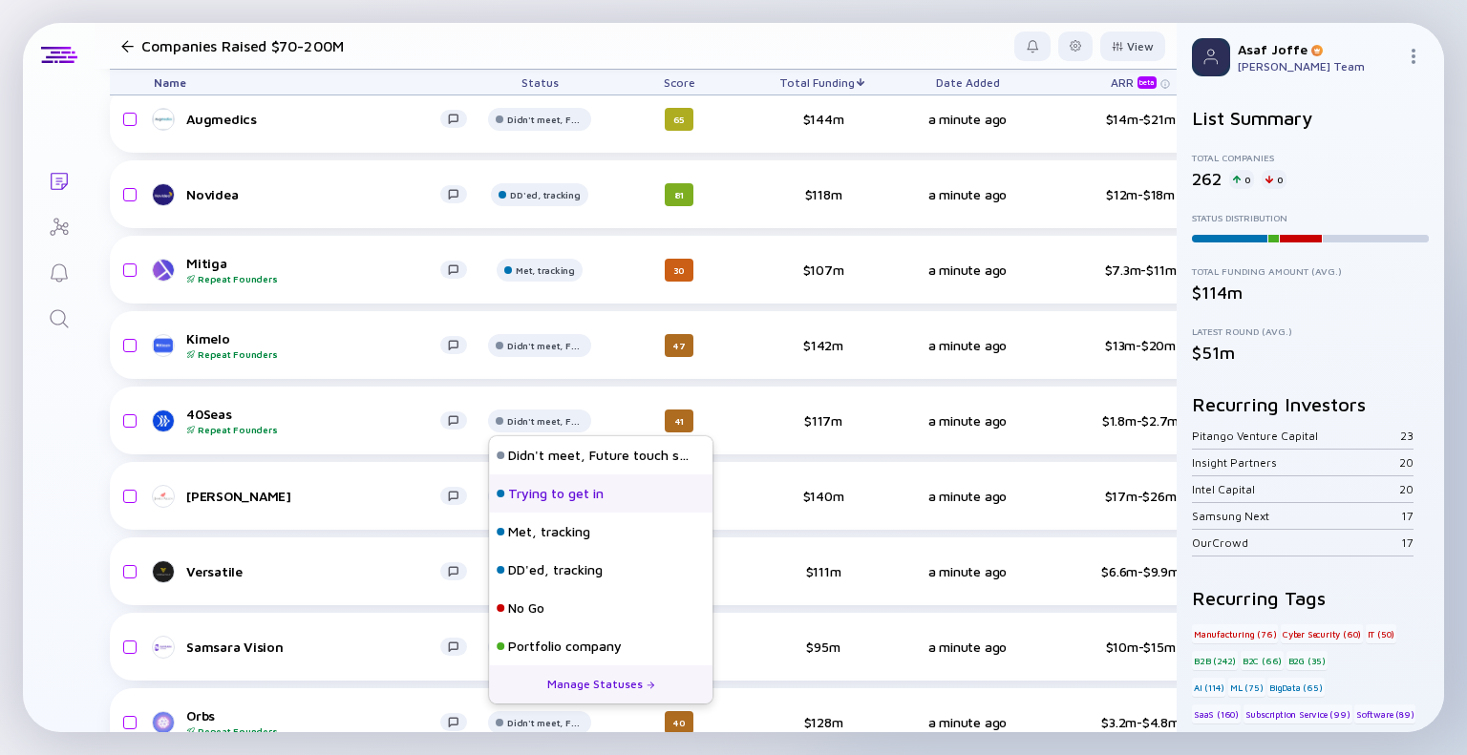
click at [627, 497] on div "Trying to get in" at bounding box center [600, 494] width 223 height 38
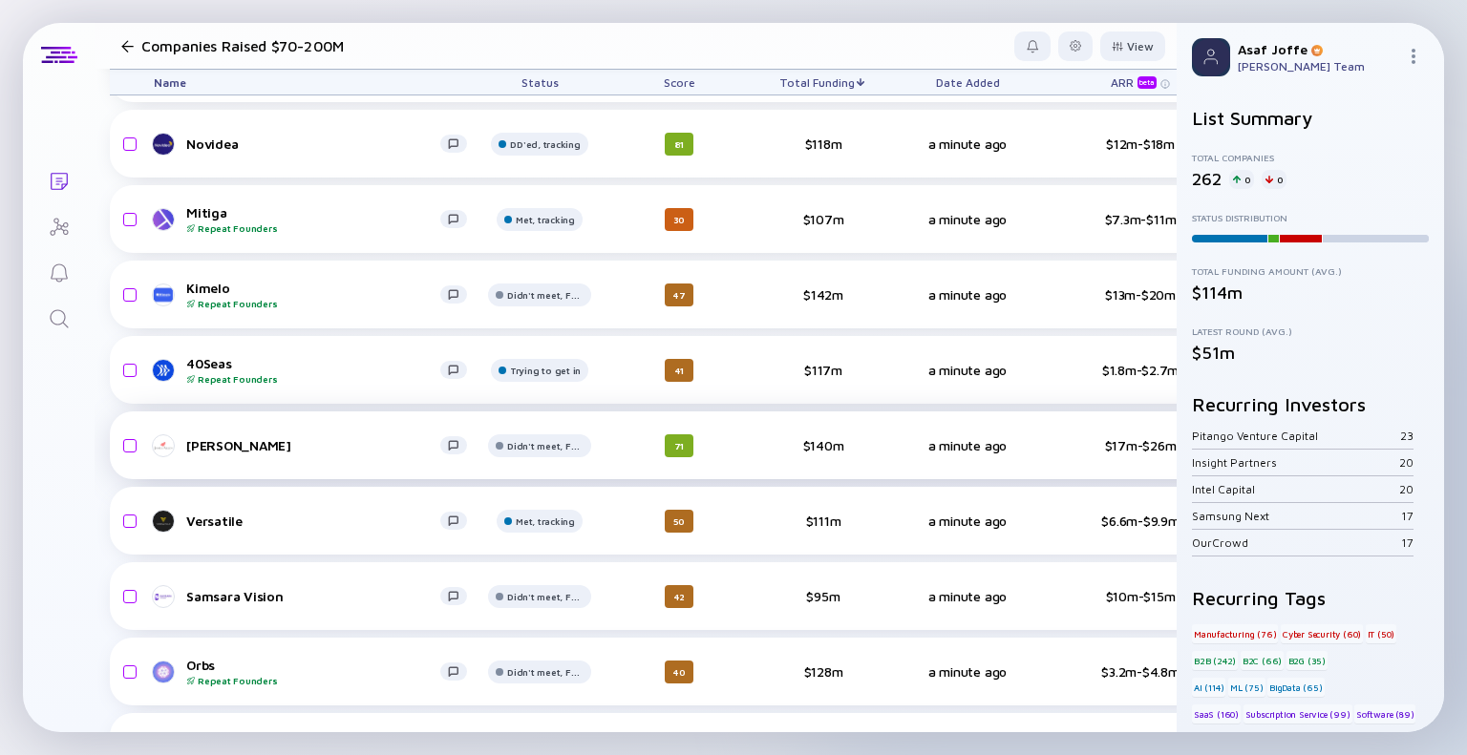
scroll to position [3222, 0]
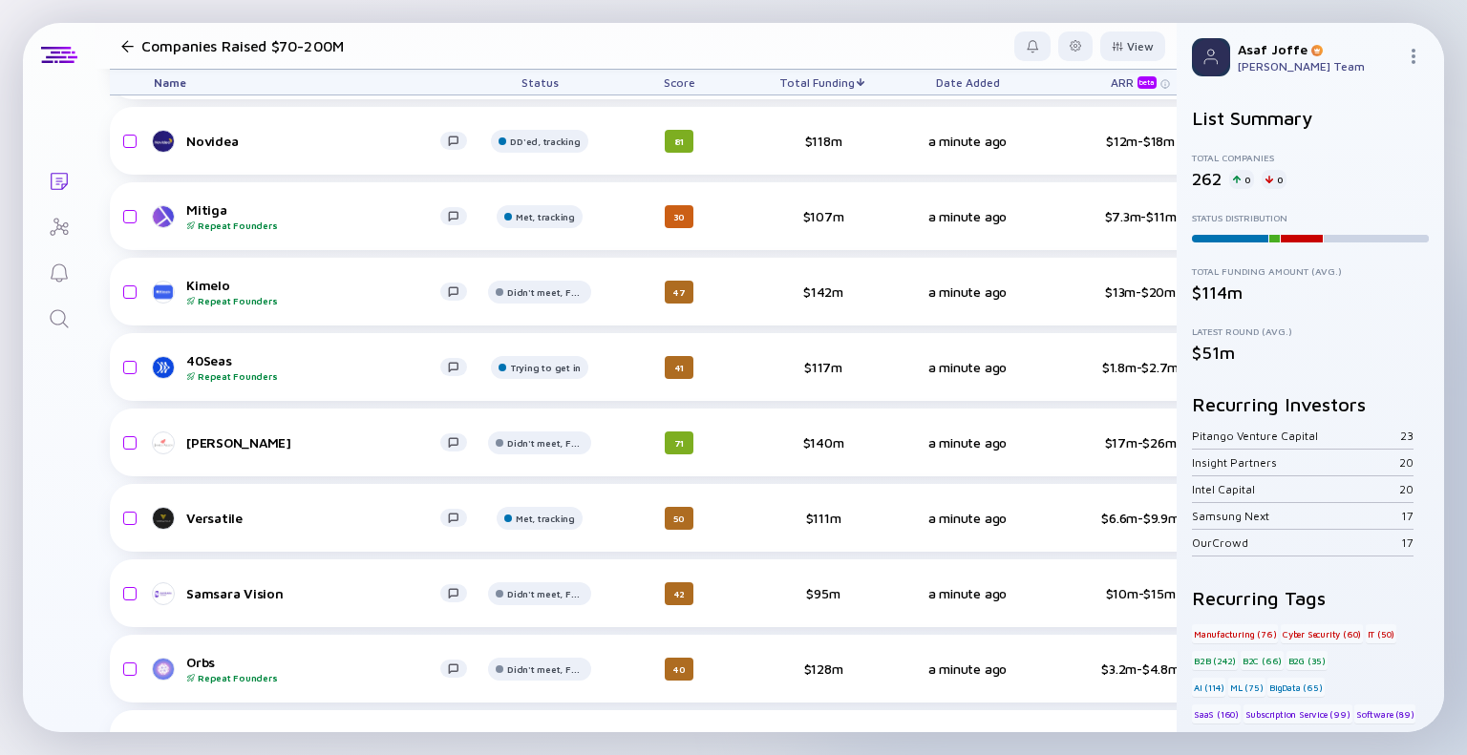
click at [554, 87] on span "Status" at bounding box center [539, 82] width 37 height 14
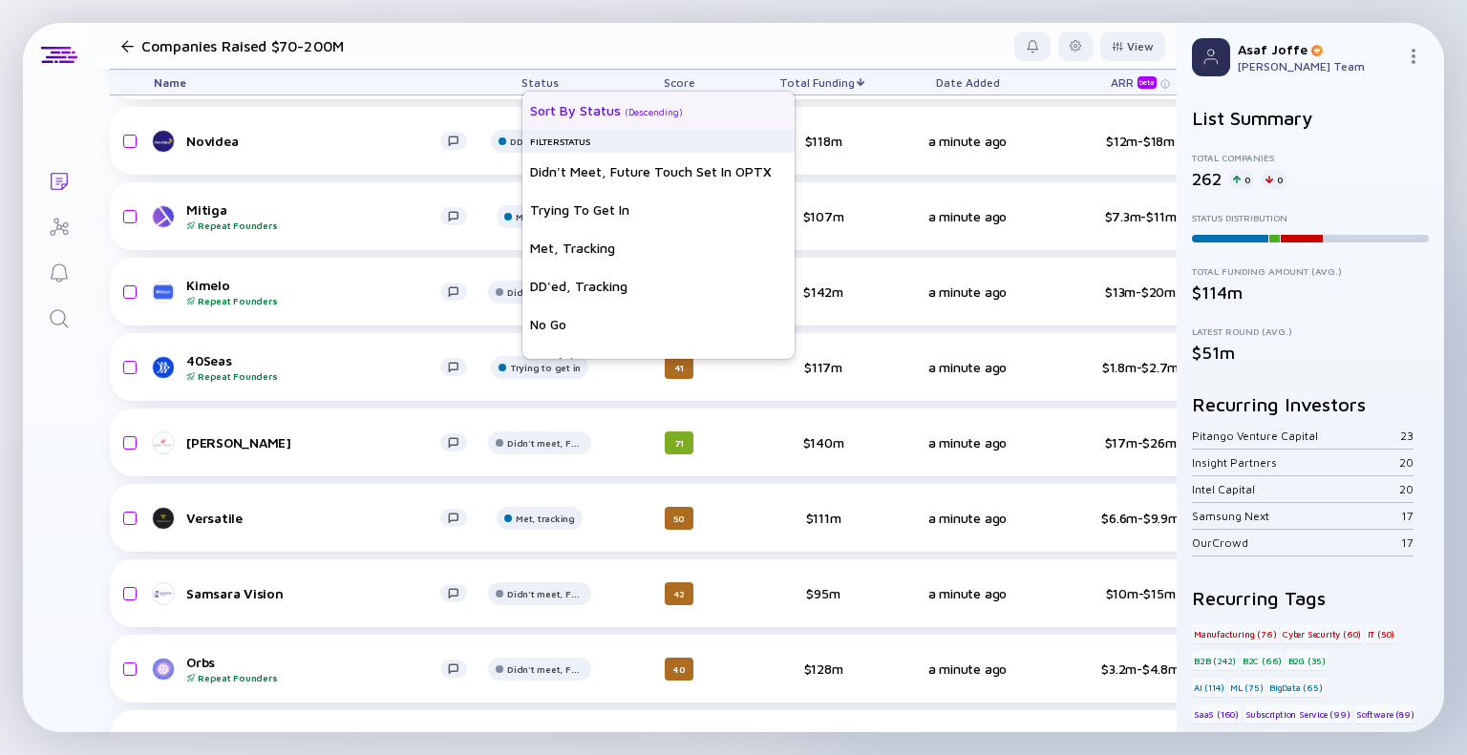
click at [558, 106] on div "Sort by Status" at bounding box center [575, 110] width 91 height 16
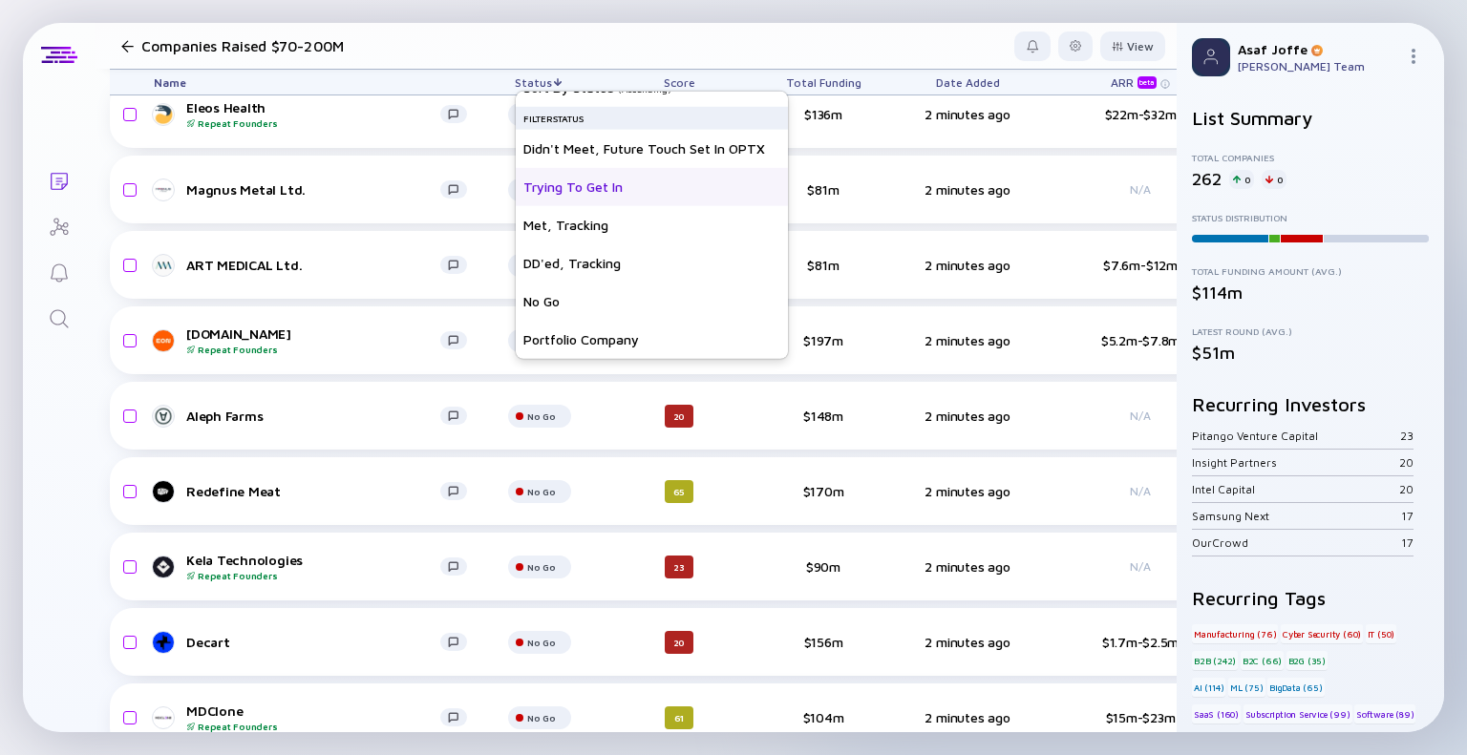
scroll to position [0, 0]
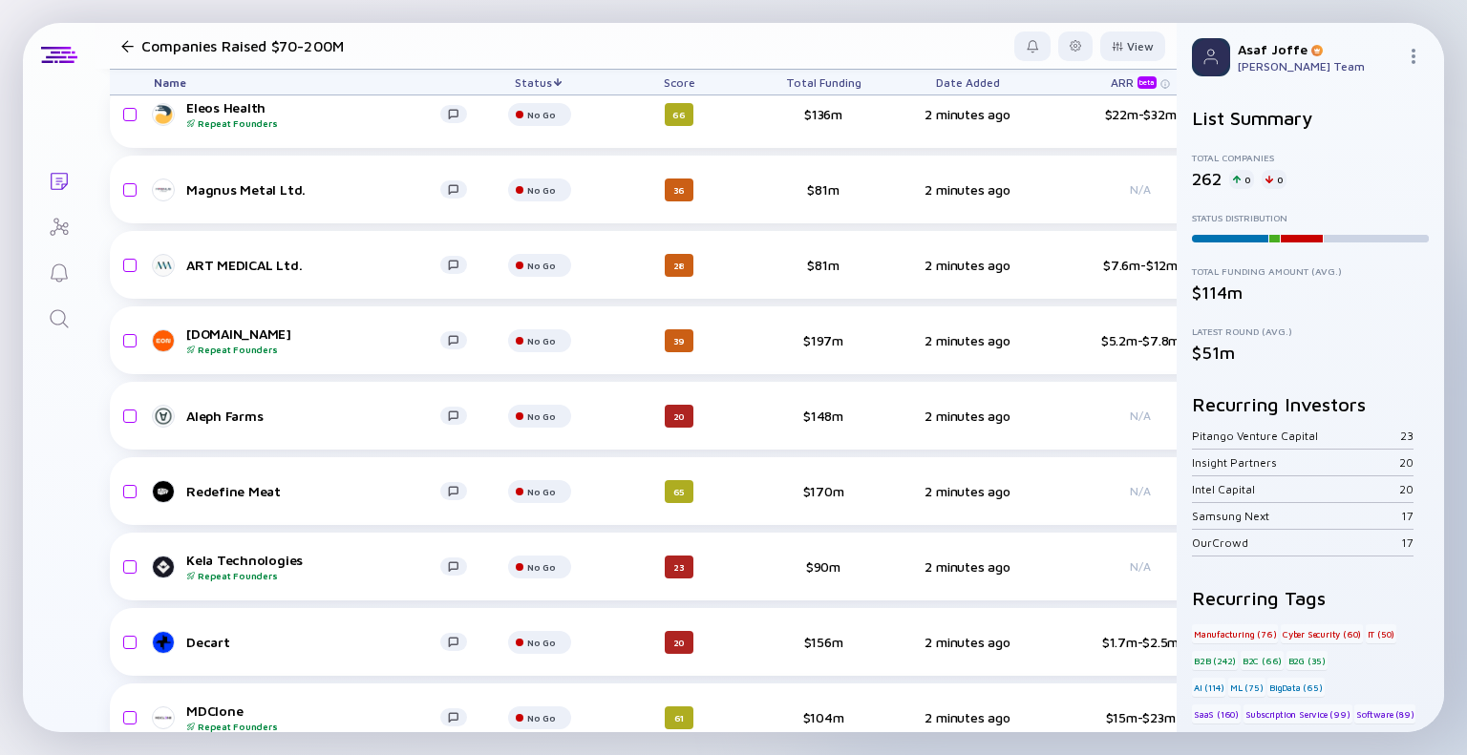
click at [60, 400] on div "Lists Companies Raised $70-200M View Name Status Score Total Funding Date Added…" at bounding box center [733, 378] width 1421 height 710
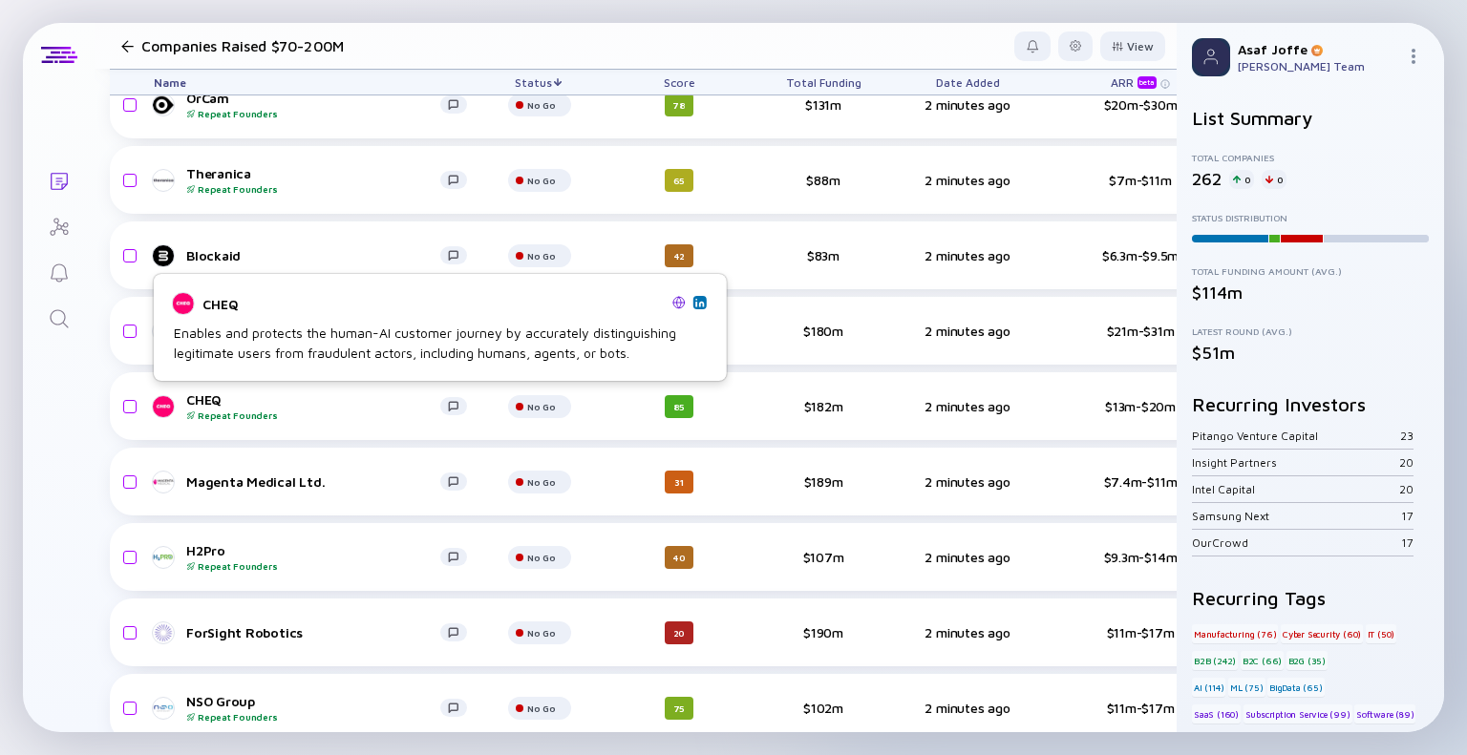
scroll to position [1148, 0]
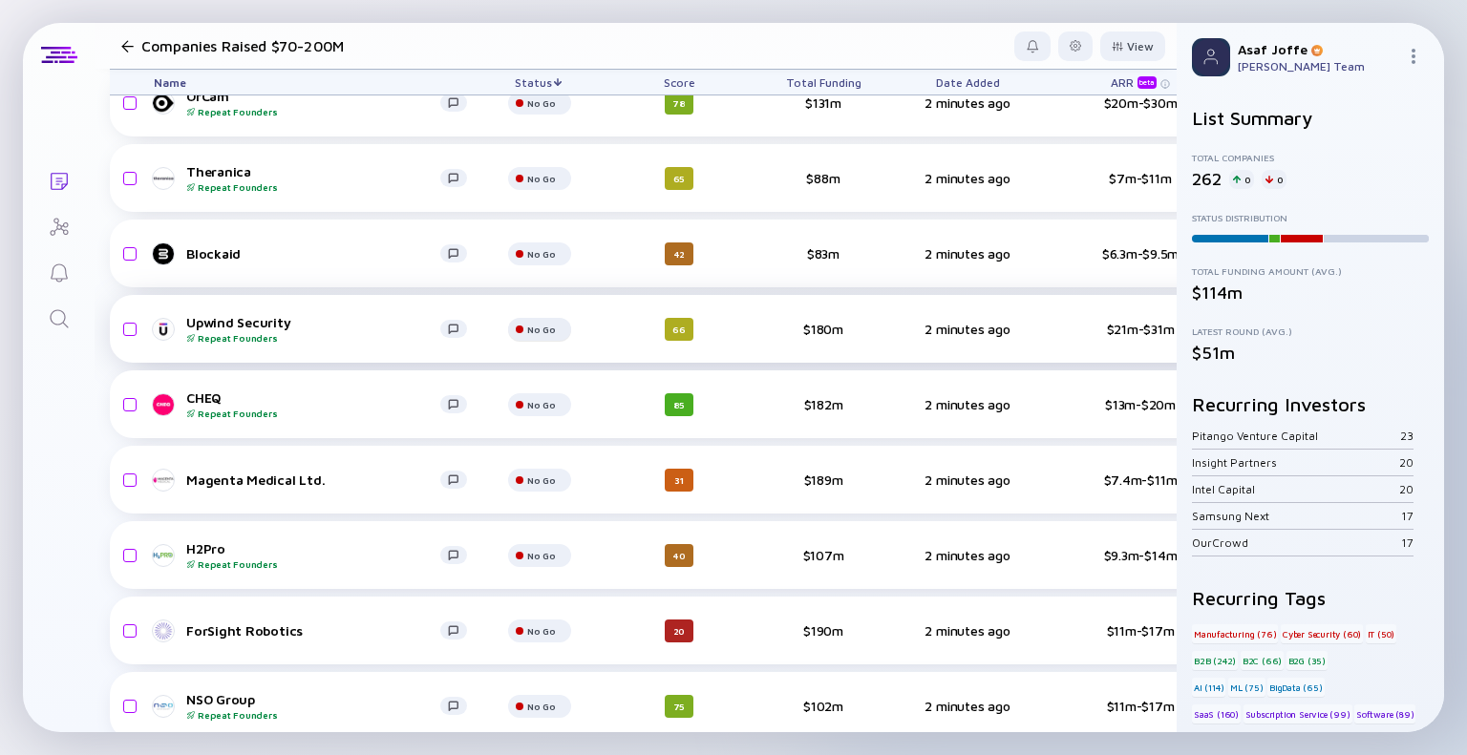
click at [534, 54] on div at bounding box center [539, 35] width 63 height 38
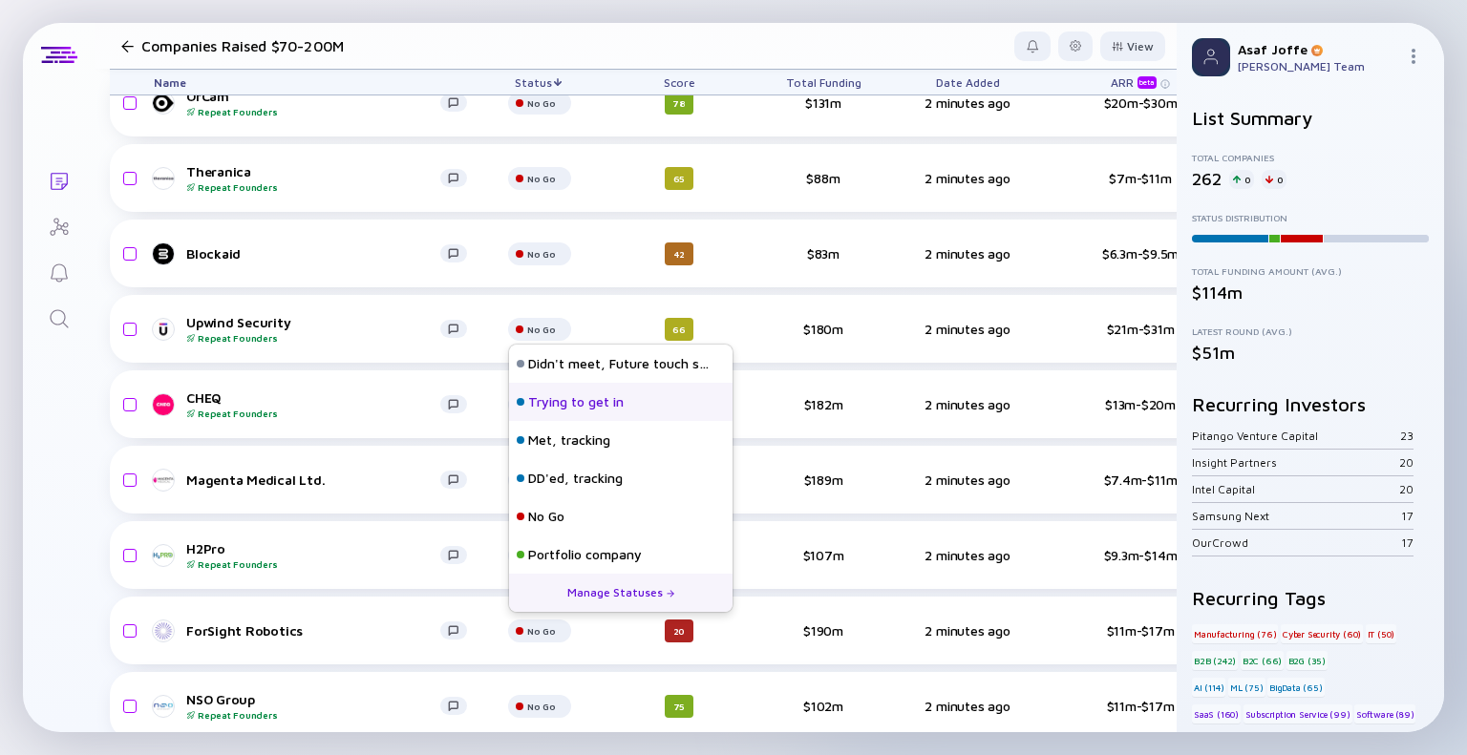
click at [571, 408] on div "Trying to get in" at bounding box center [576, 402] width 96 height 19
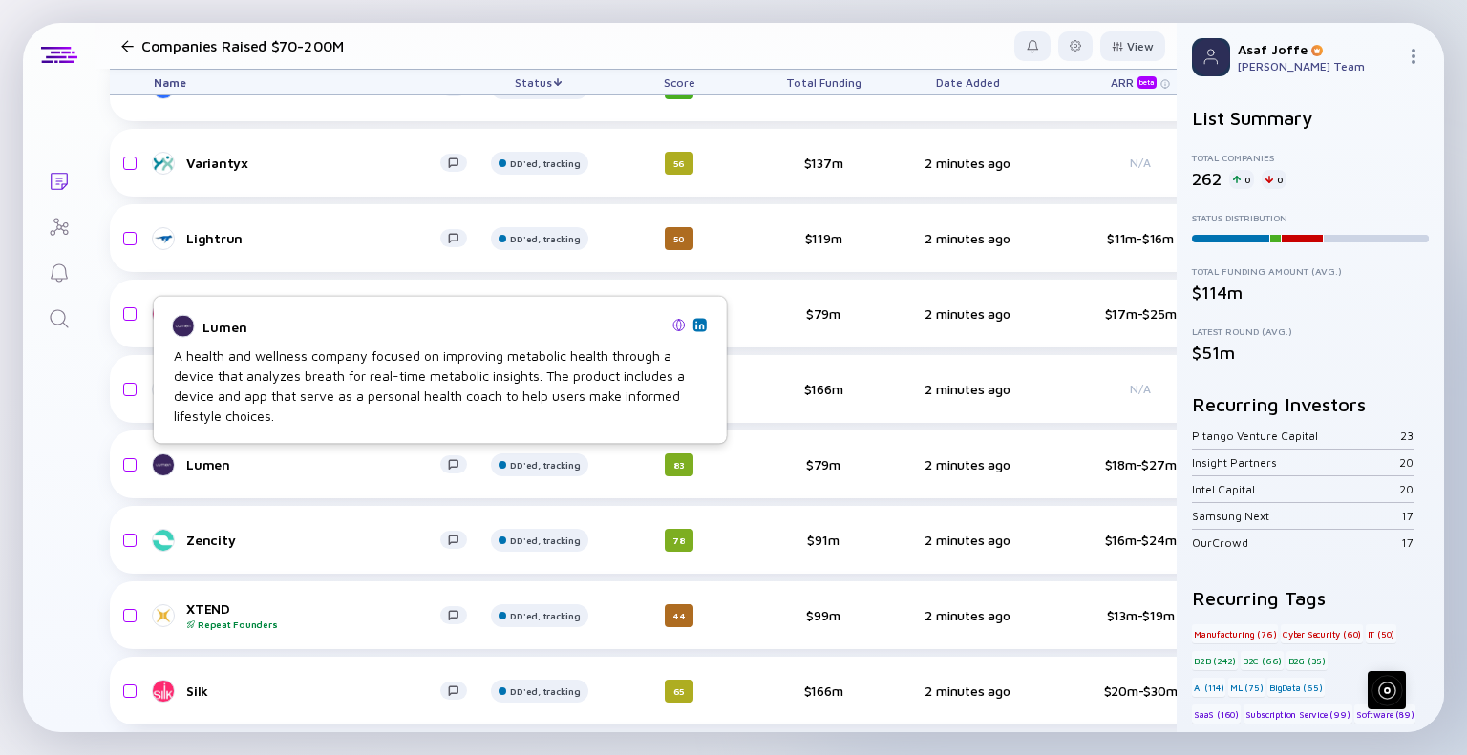
scroll to position [4332, 0]
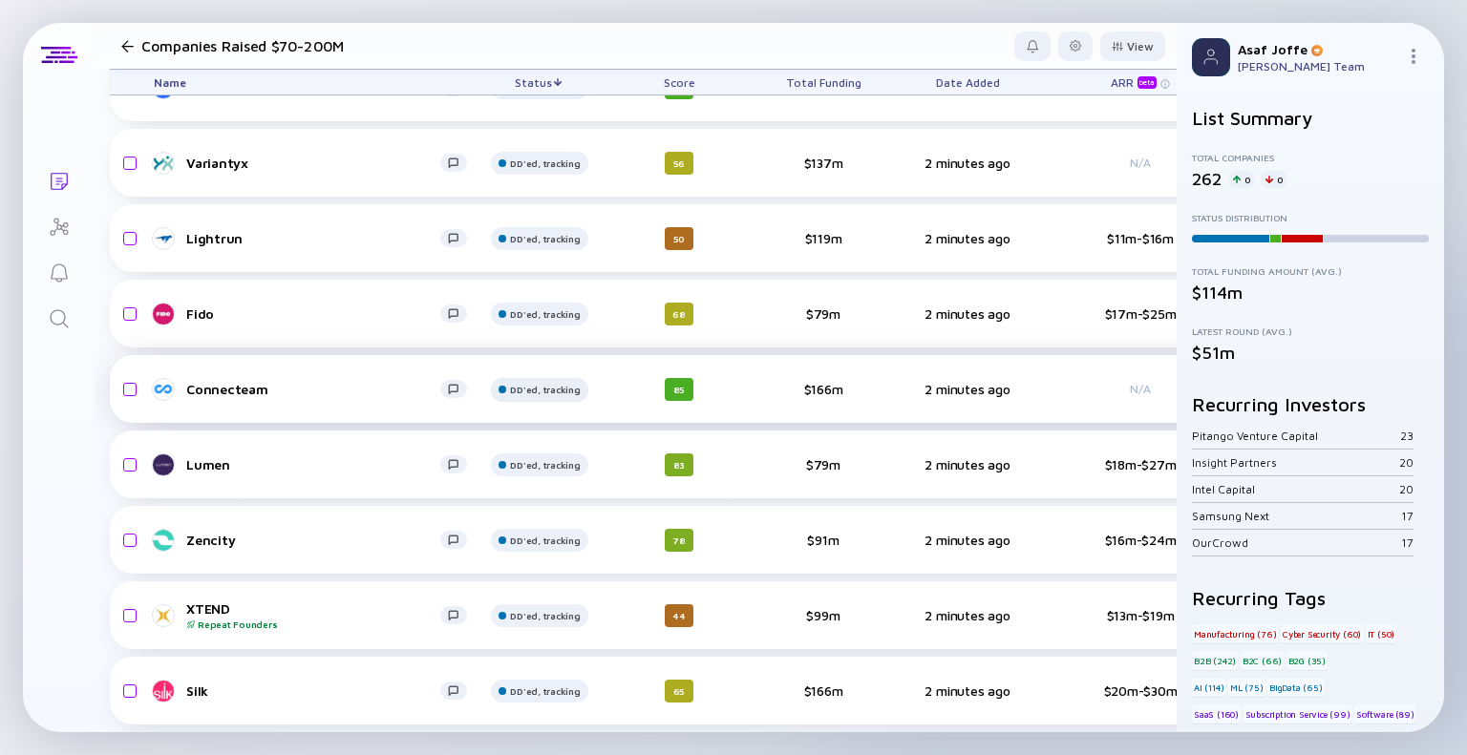
click at [537, 18] on div "DD'ed, tracking" at bounding box center [545, 12] width 71 height 11
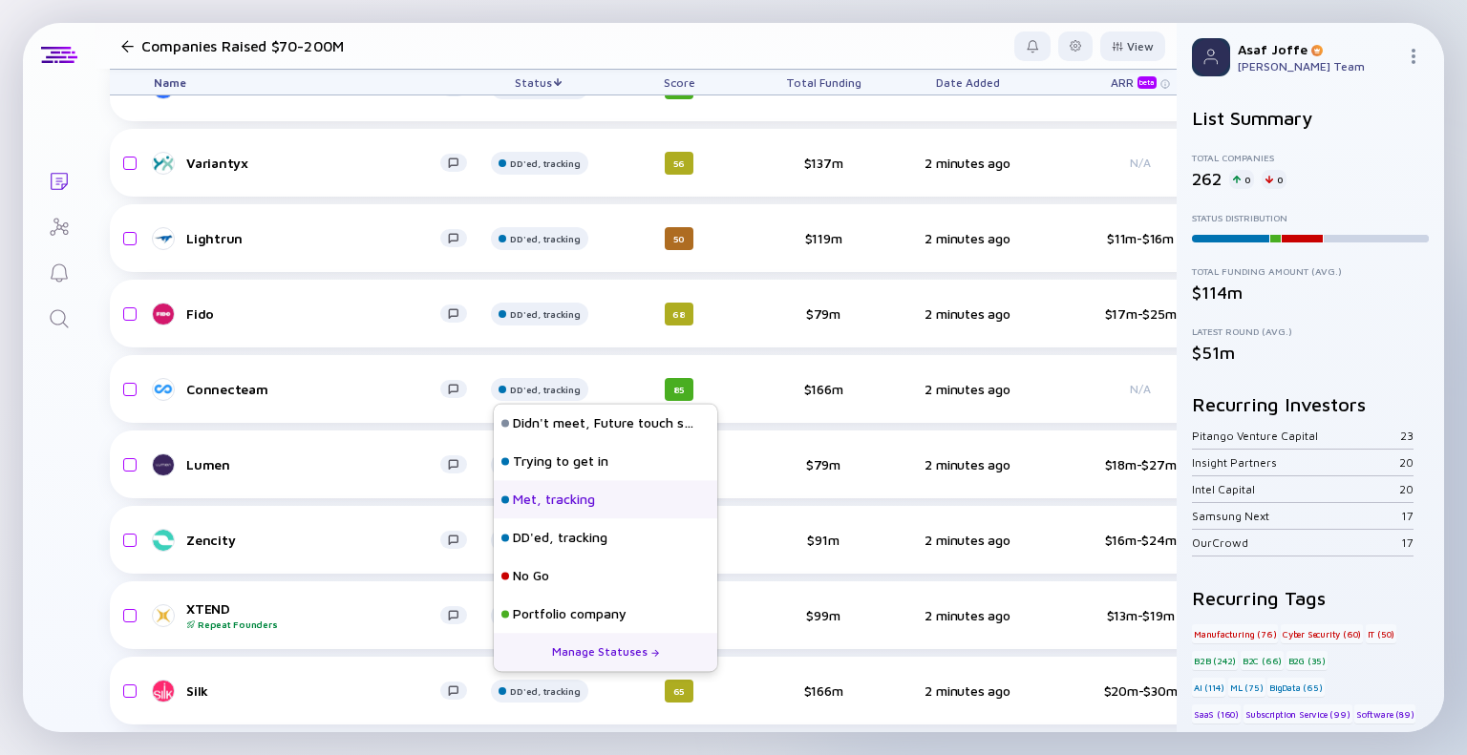
click at [521, 503] on div "Met, tracking" at bounding box center [554, 500] width 82 height 19
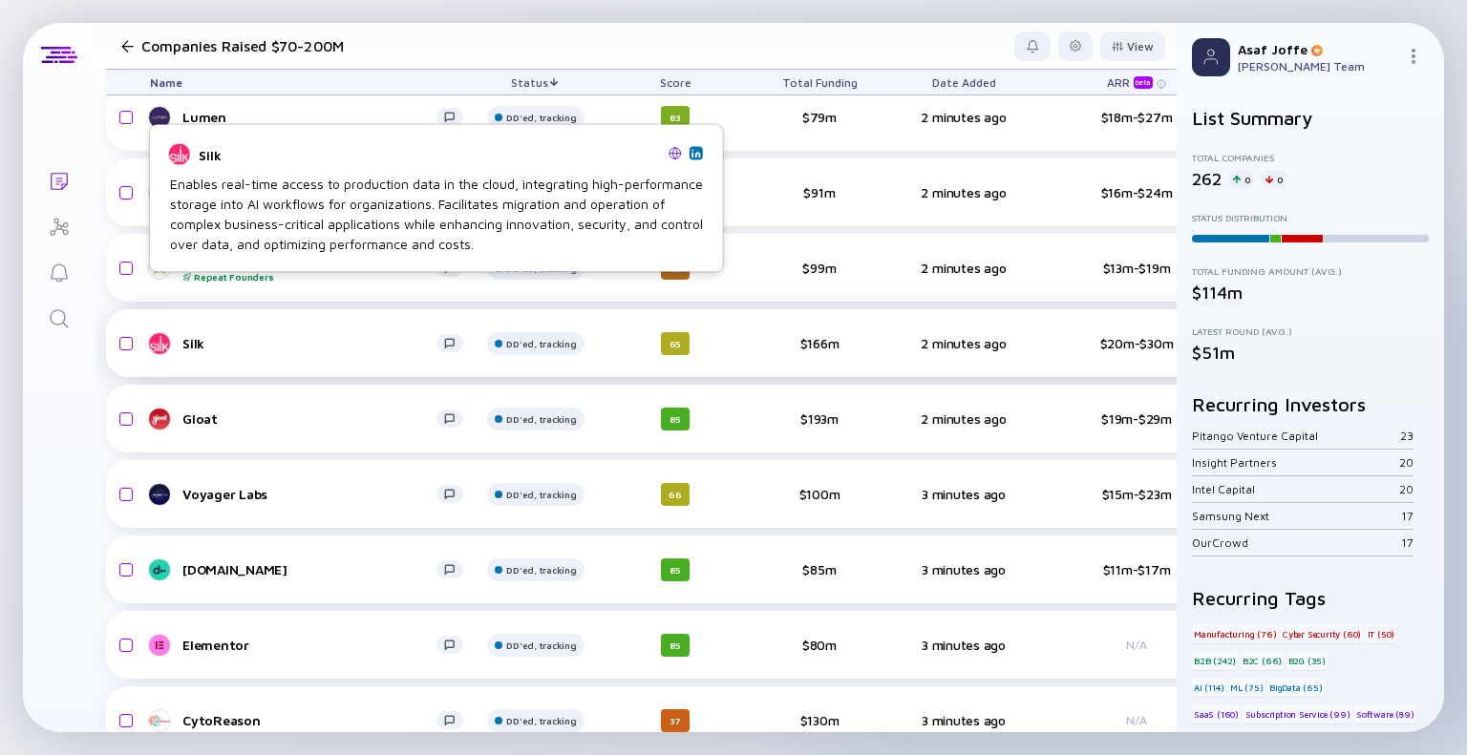
scroll to position [4863, 4]
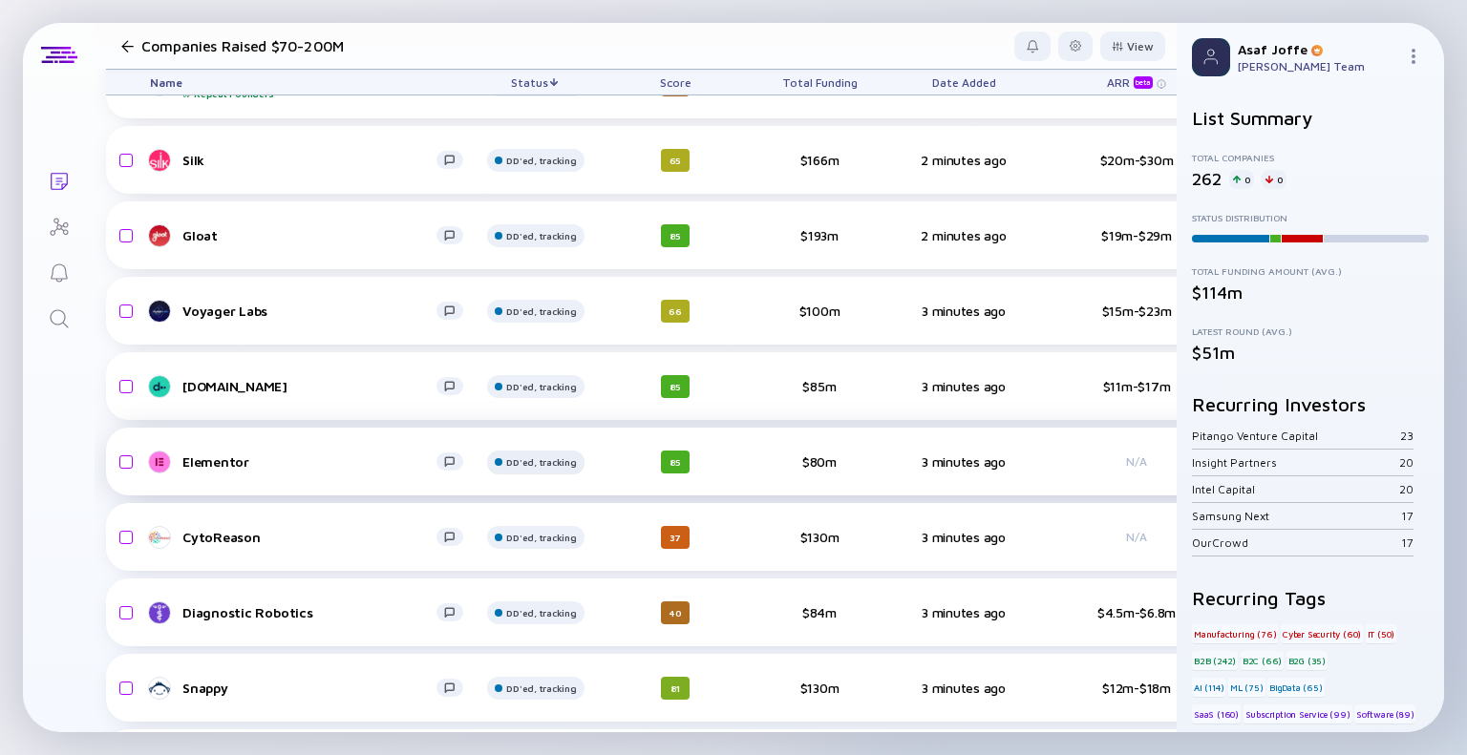
click at [516, 15] on div "DD'ed, tracking" at bounding box center [541, 9] width 71 height 11
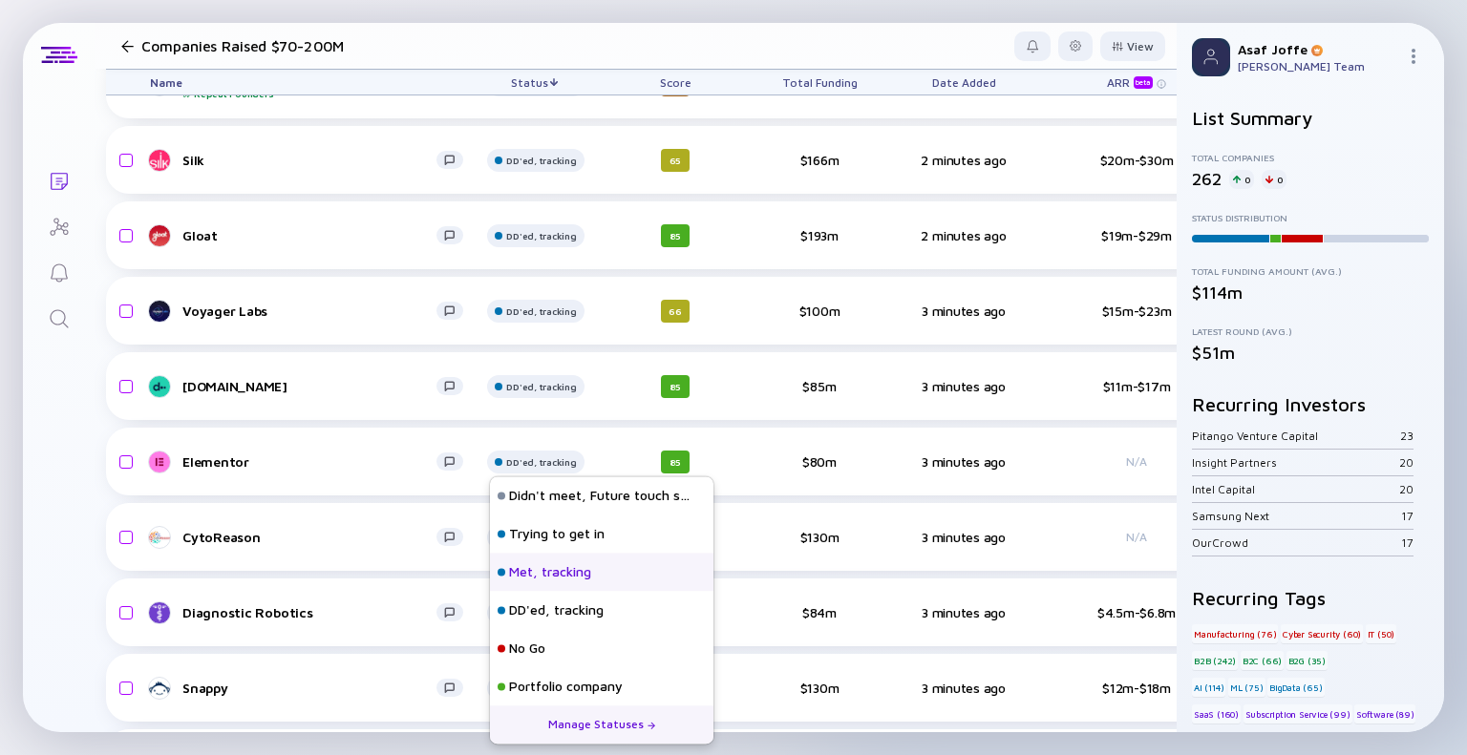
click at [523, 576] on div "Met, tracking" at bounding box center [550, 572] width 82 height 19
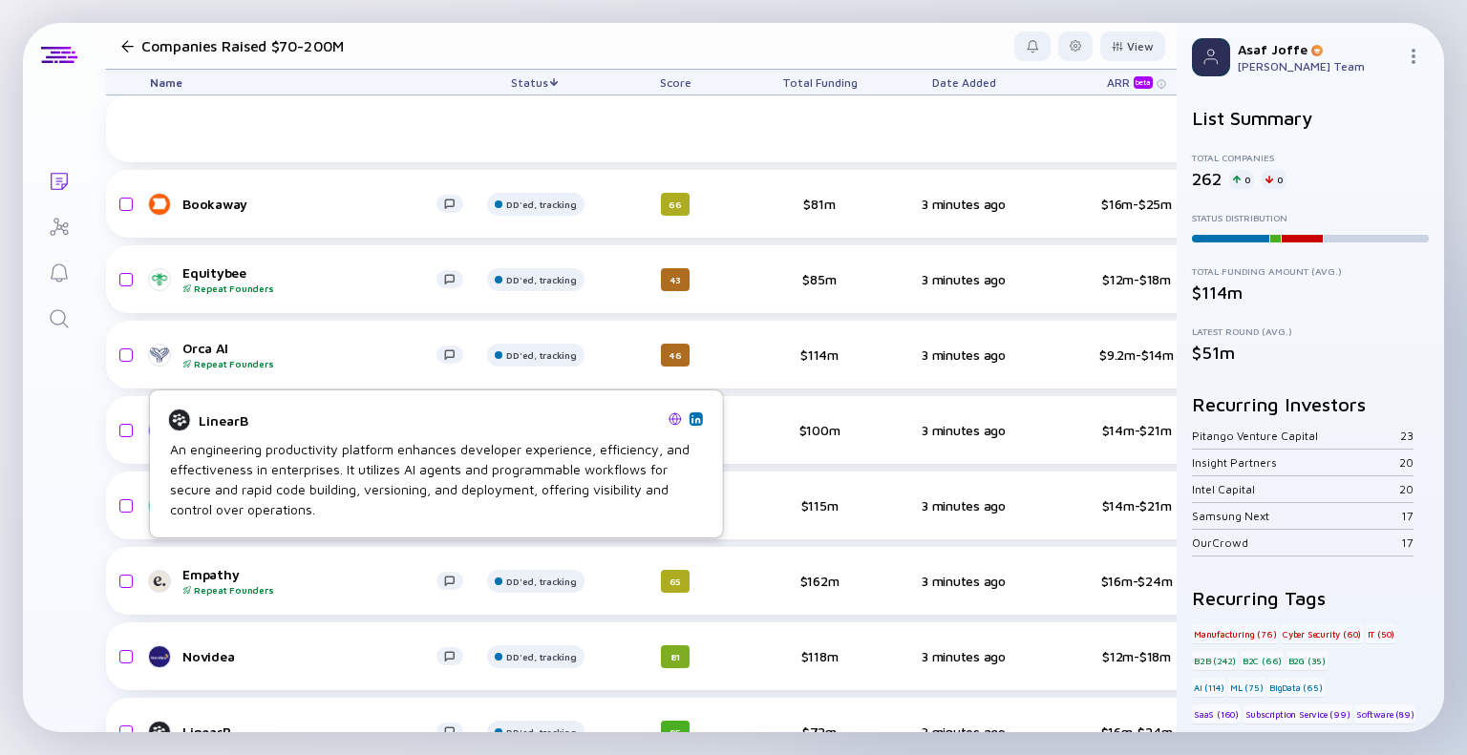
scroll to position [5897, 4]
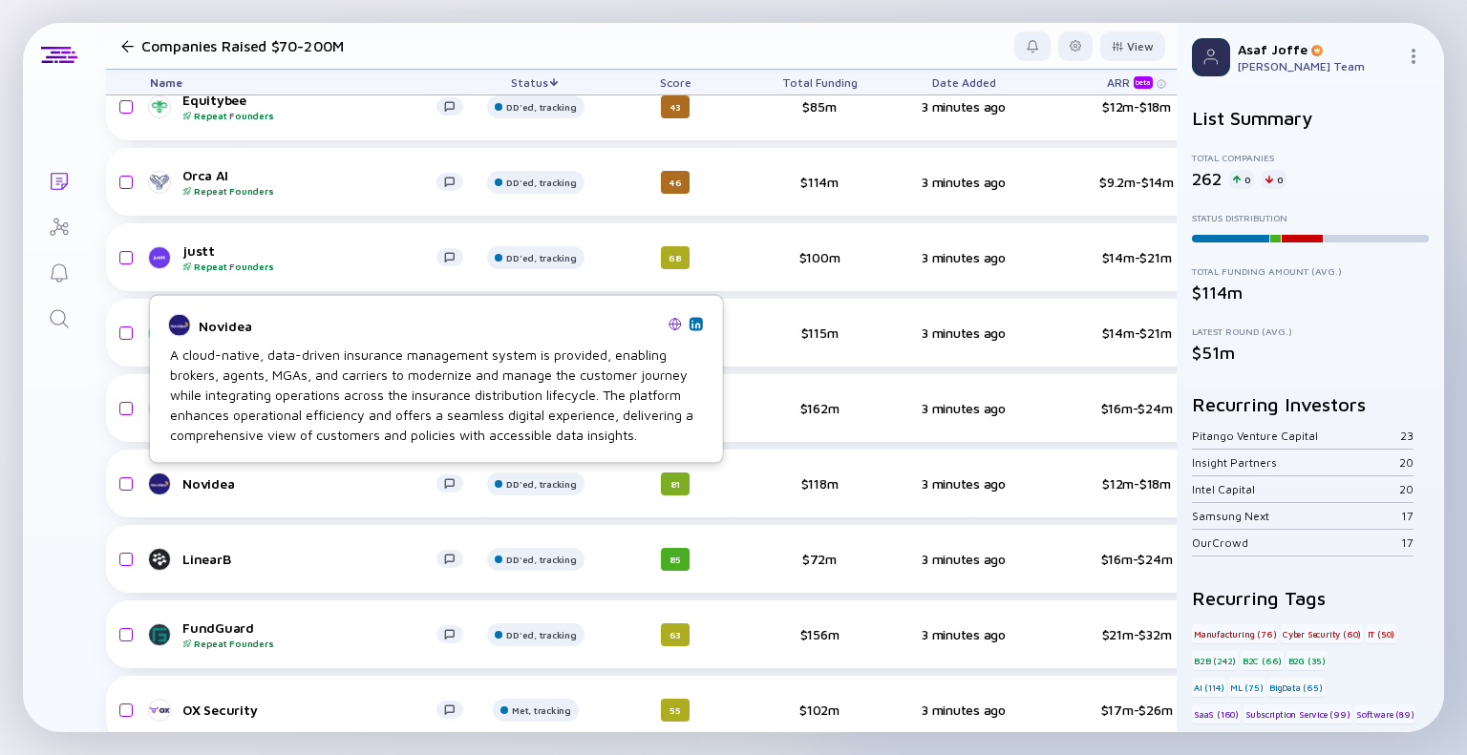
click at [673, 322] on img at bounding box center [675, 323] width 13 height 13
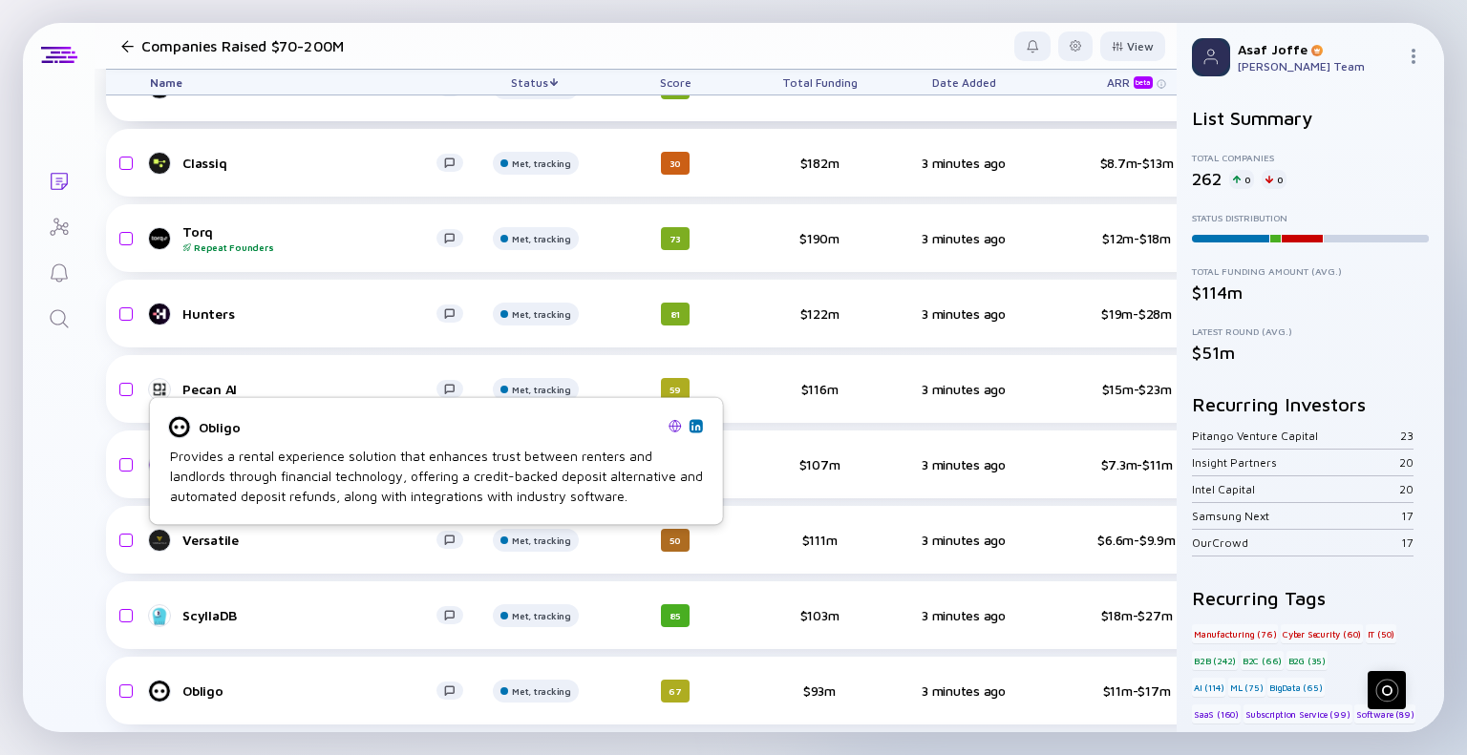
scroll to position [6905, 4]
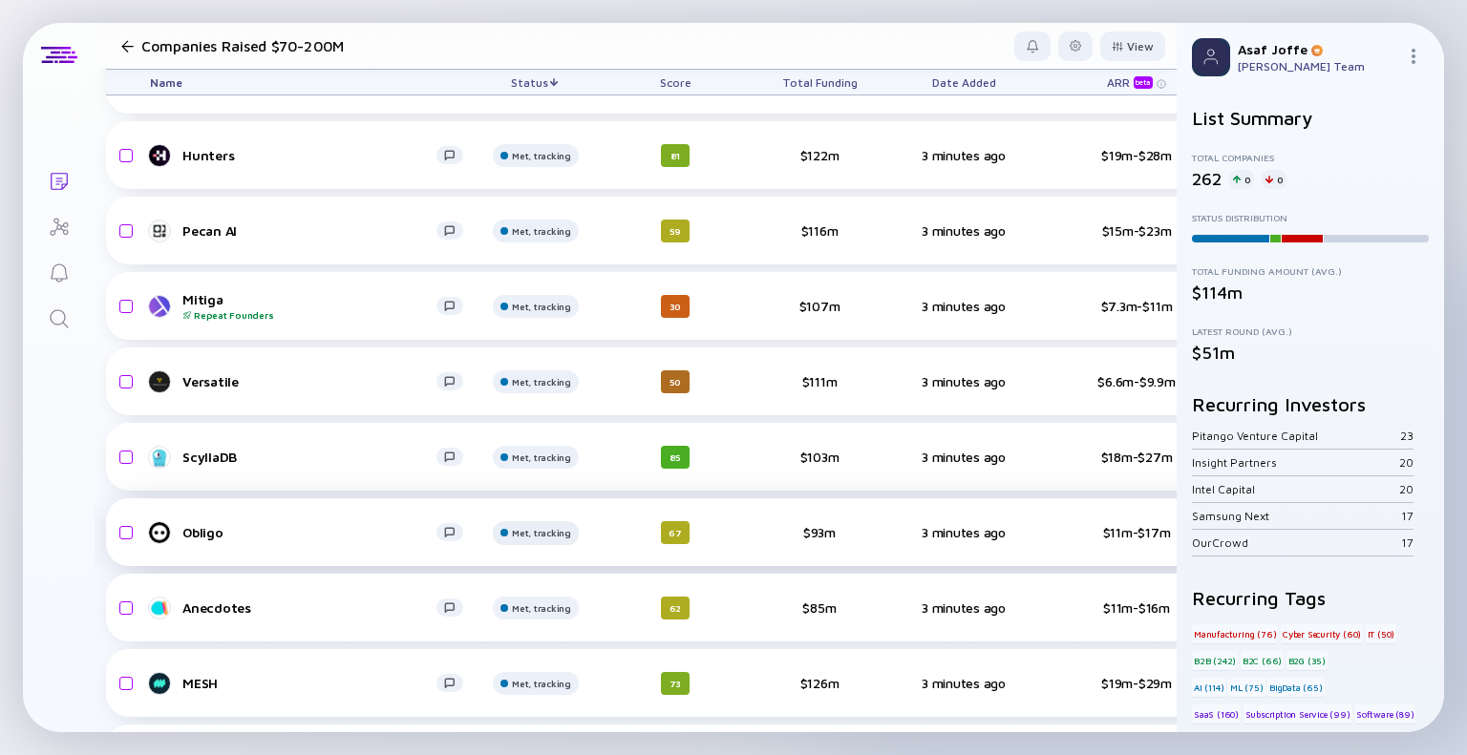
click at [542, 11] on div "Met, tracking" at bounding box center [541, 4] width 59 height 11
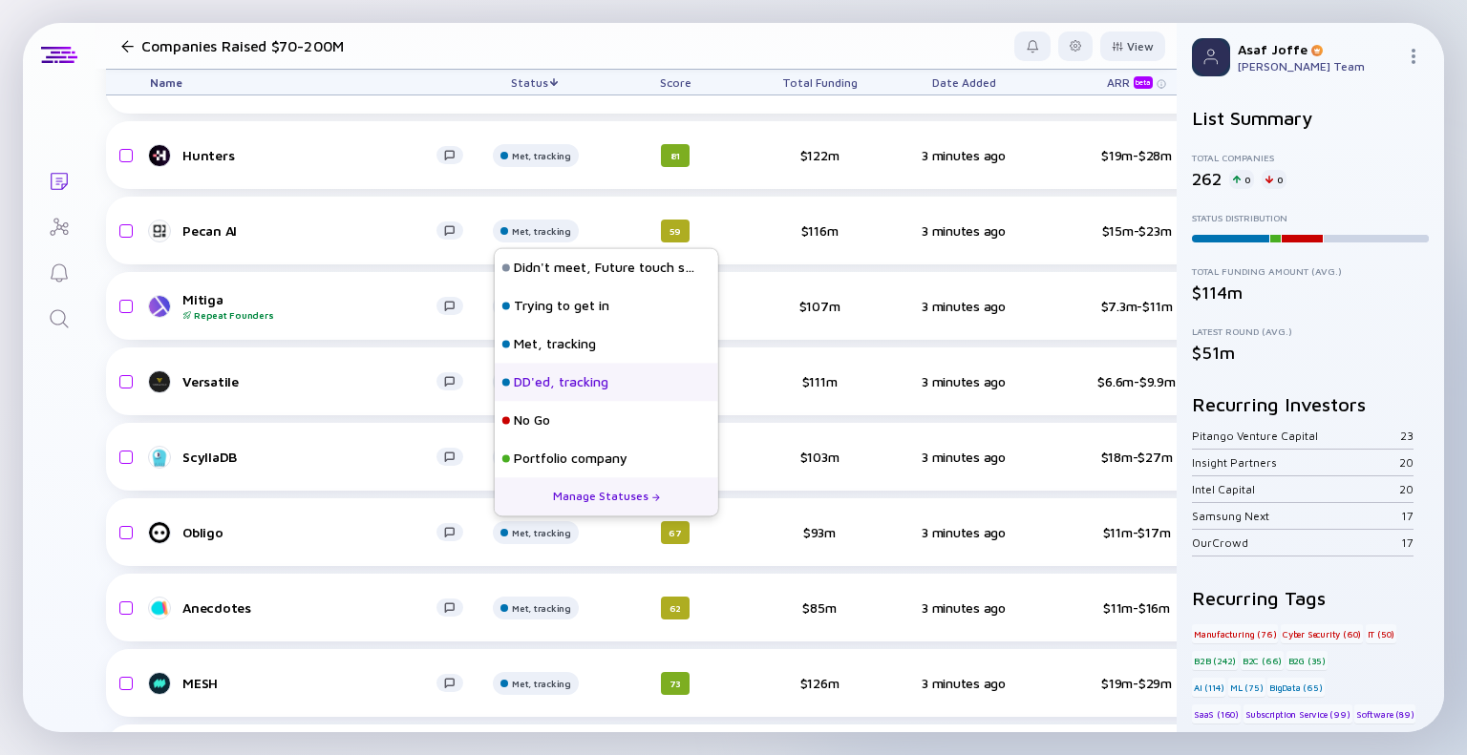
click at [539, 379] on div "DD'ed, tracking" at bounding box center [561, 382] width 95 height 19
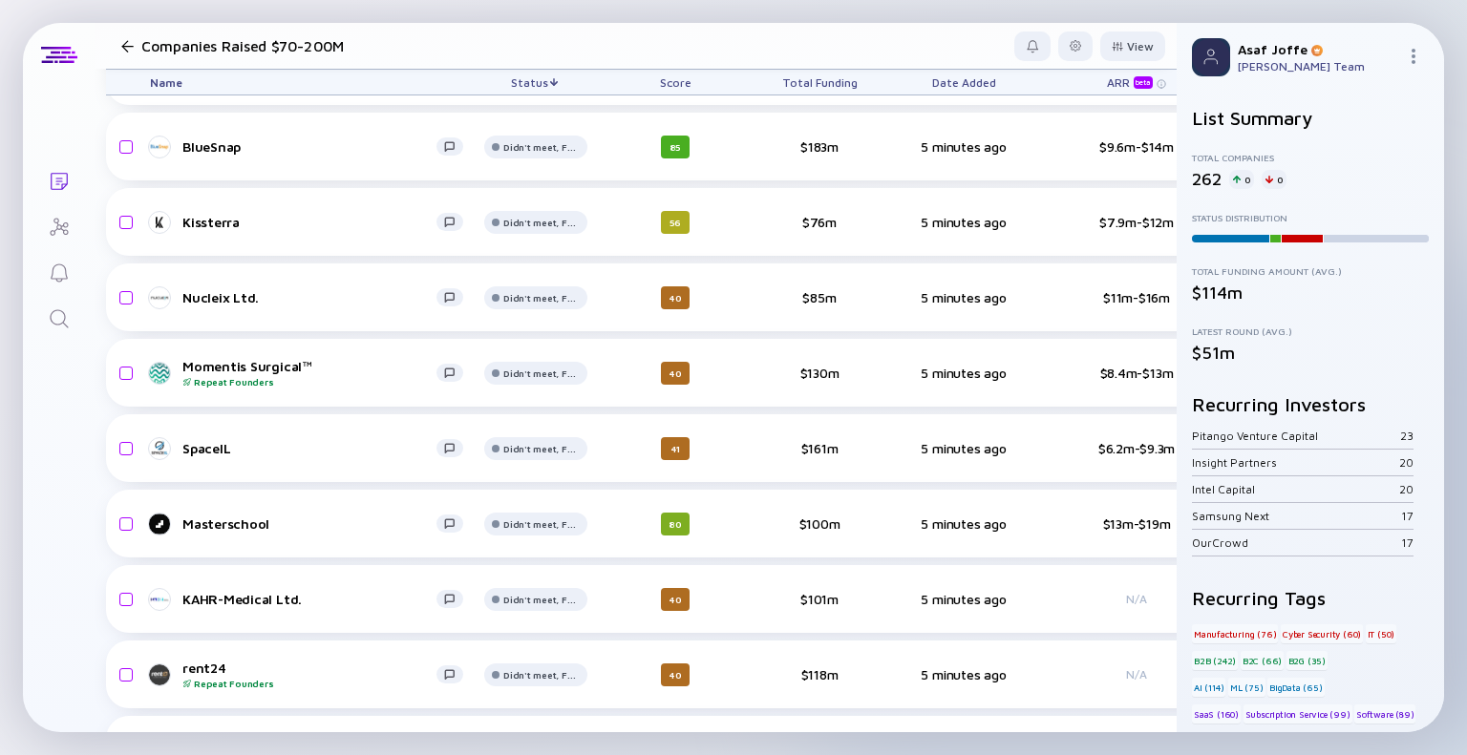
scroll to position [17499, 4]
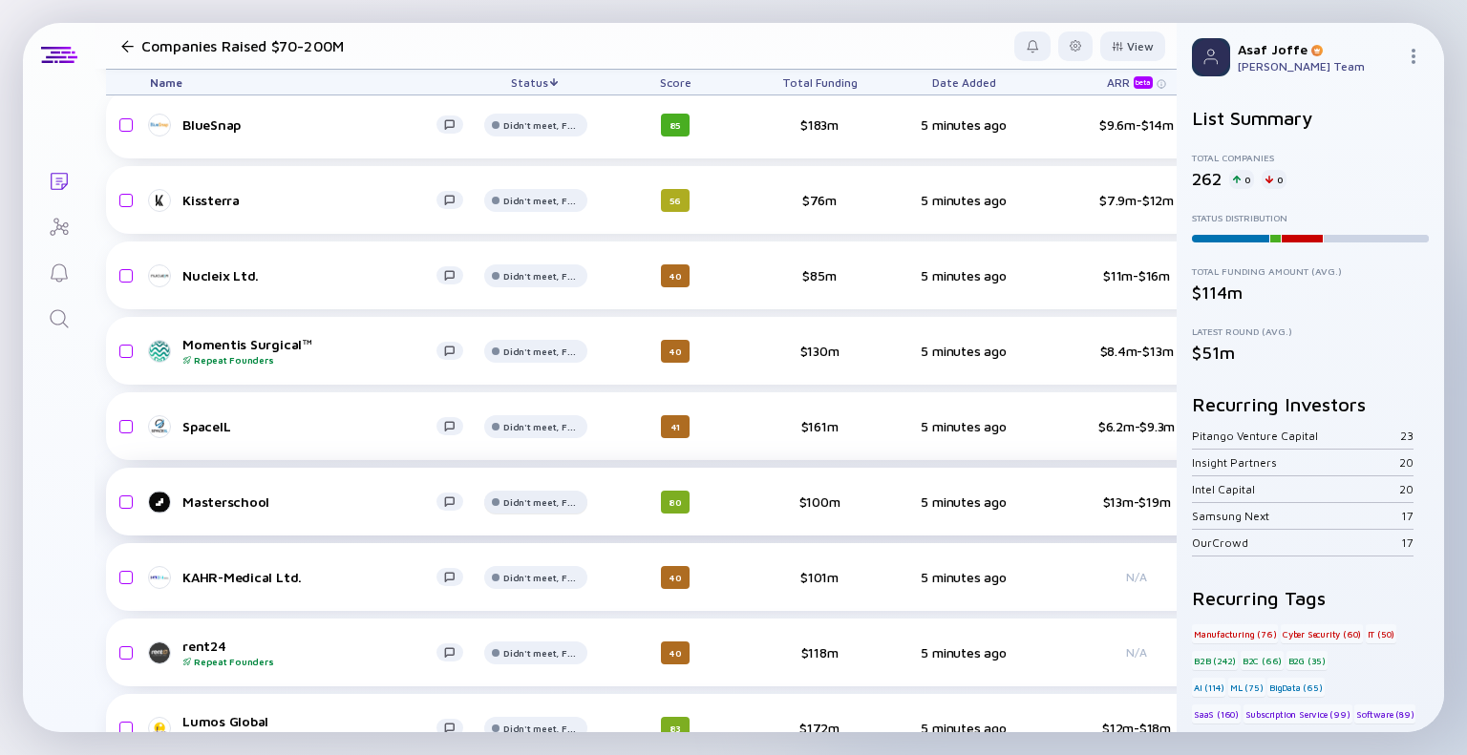
click at [559, 55] on div "Didn't meet, Future touch set in OPTX" at bounding box center [541, 49] width 76 height 11
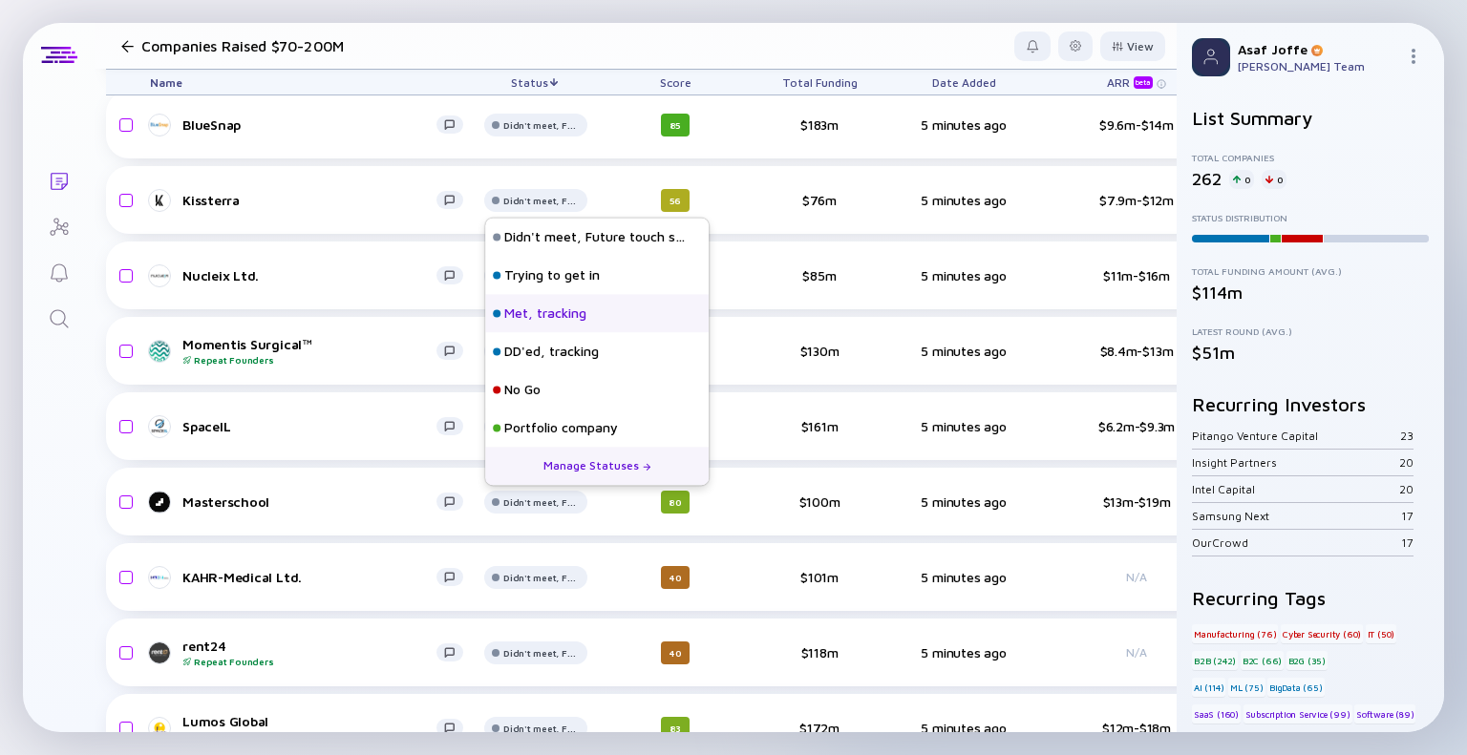
click at [536, 313] on div "Met, tracking" at bounding box center [545, 314] width 82 height 19
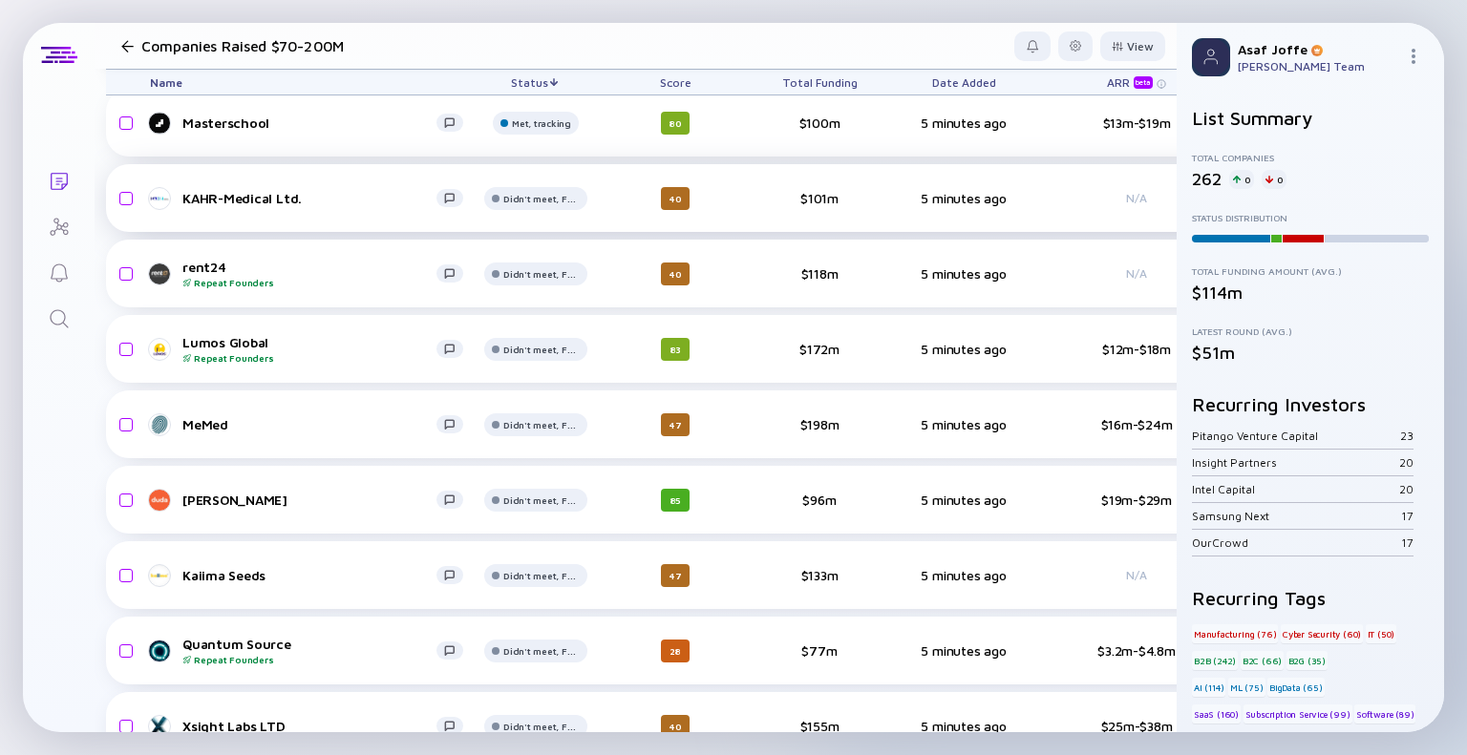
scroll to position [17966, 4]
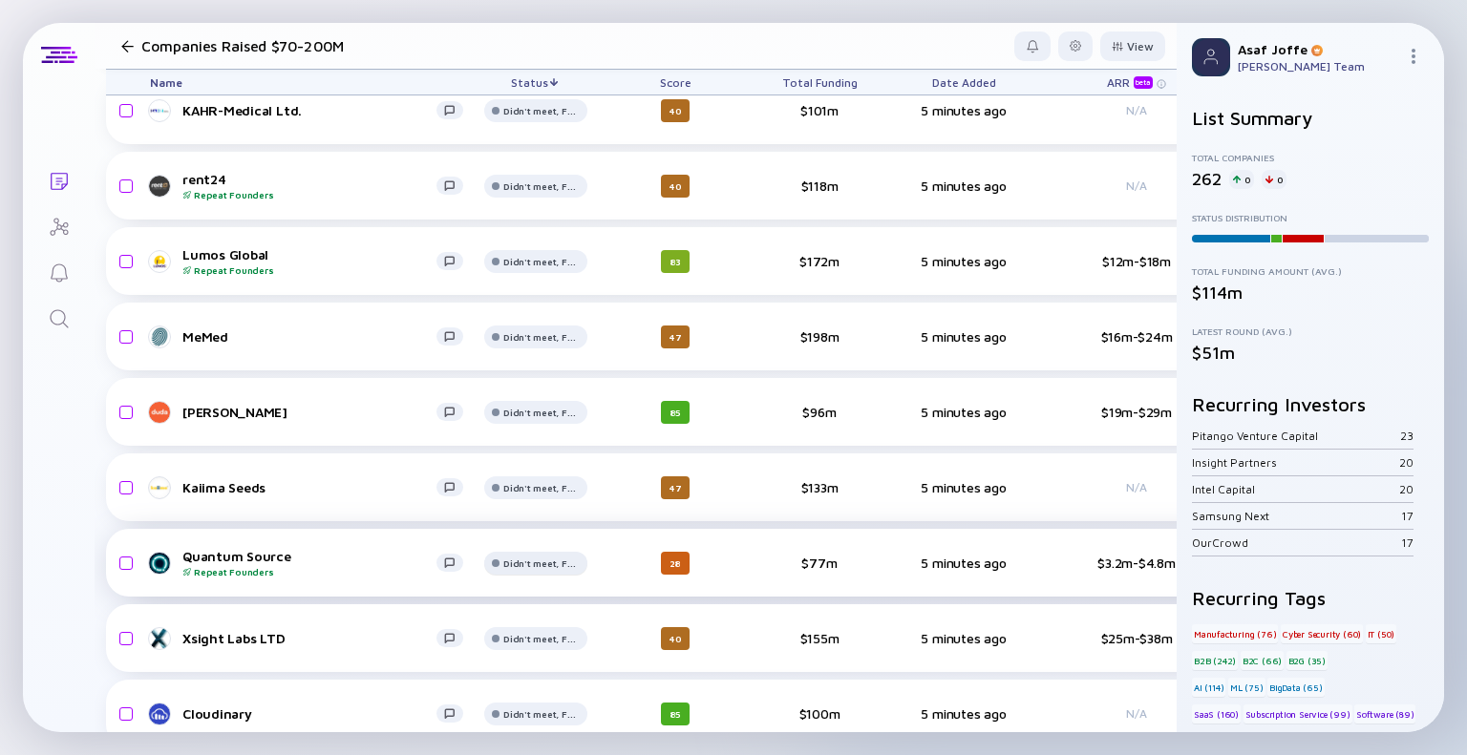
click at [551, 41] on div "Didn't meet, Future touch set in OPTX" at bounding box center [541, 35] width 59 height 11
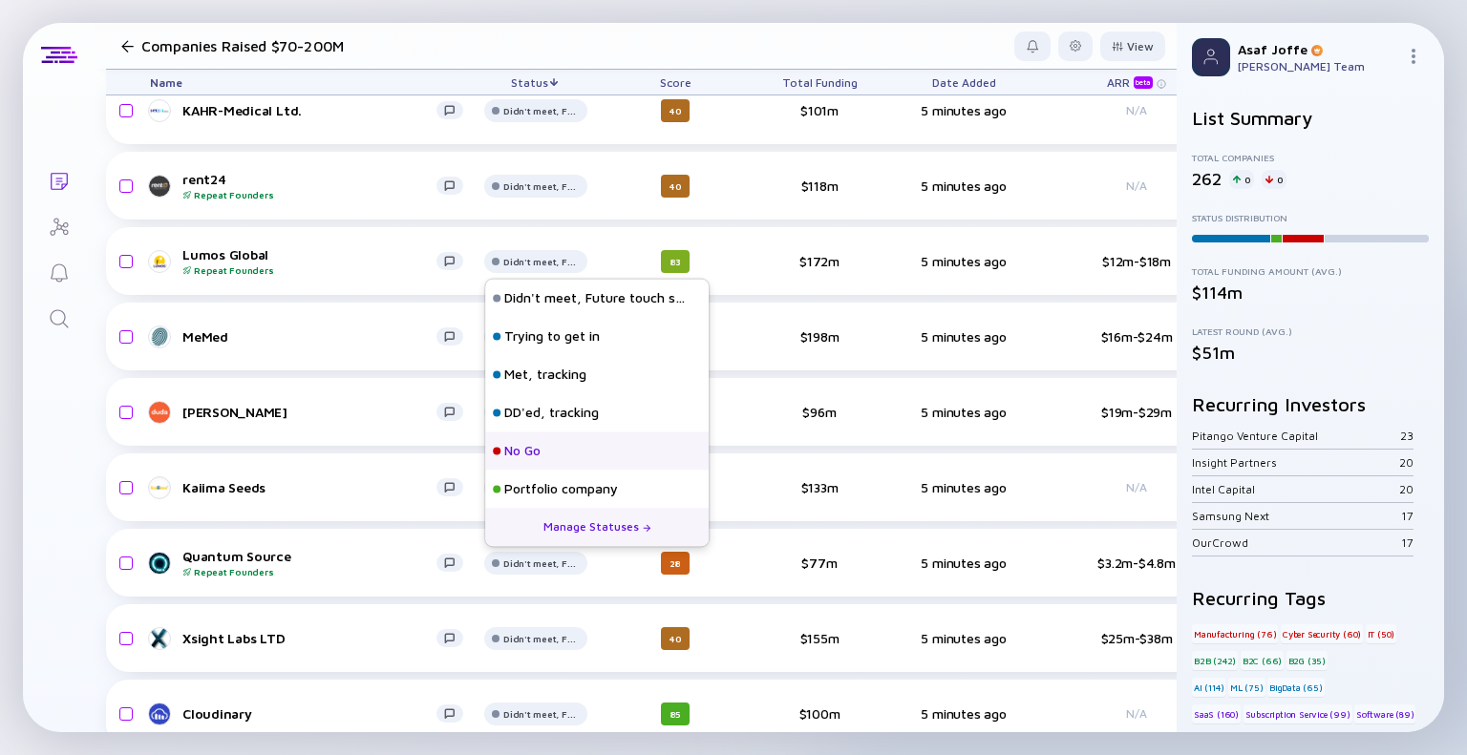
click at [554, 449] on div "No Go" at bounding box center [596, 451] width 223 height 38
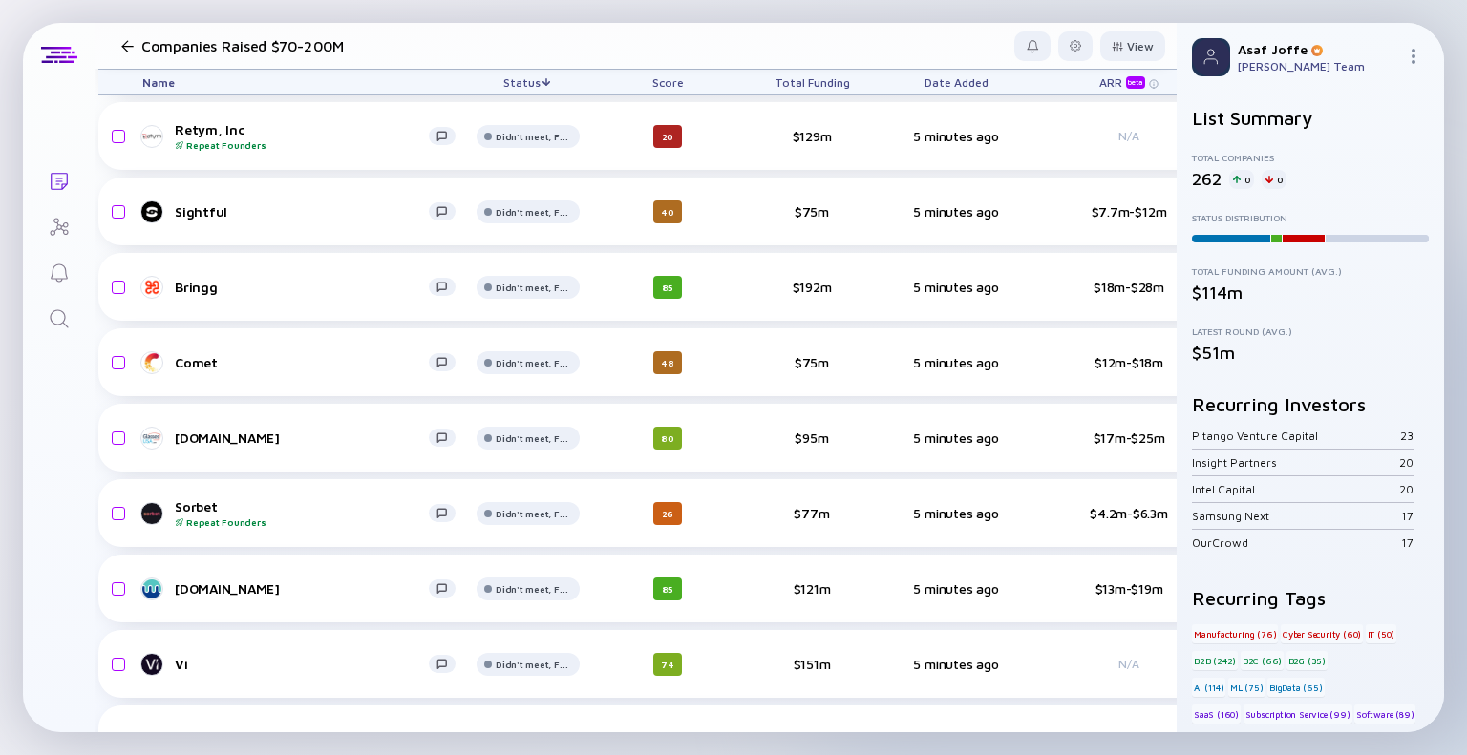
scroll to position [18852, 11]
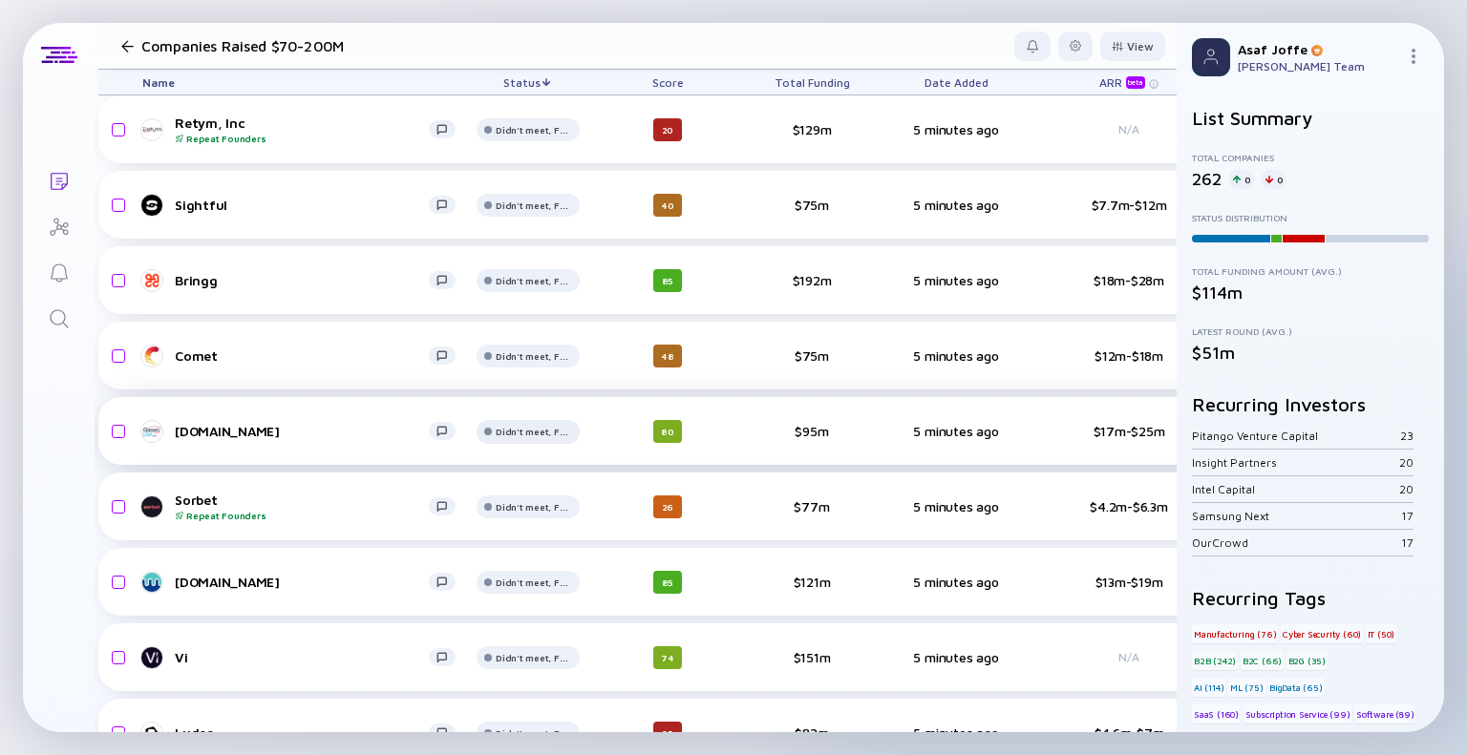
click at [534, 60] on div "Didn't meet, Future touch set in OPTX" at bounding box center [534, 54] width 76 height 11
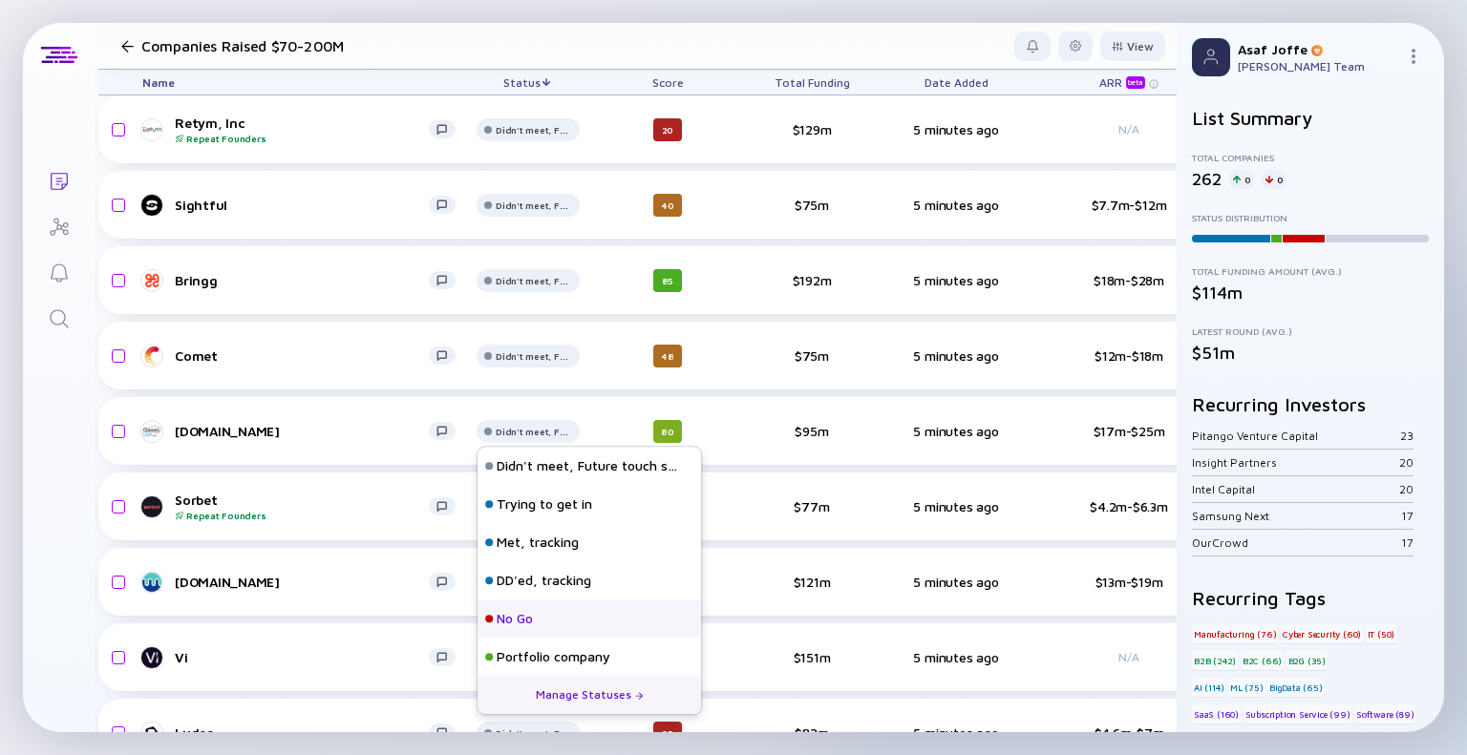
click at [538, 627] on div "No Go" at bounding box center [589, 619] width 223 height 38
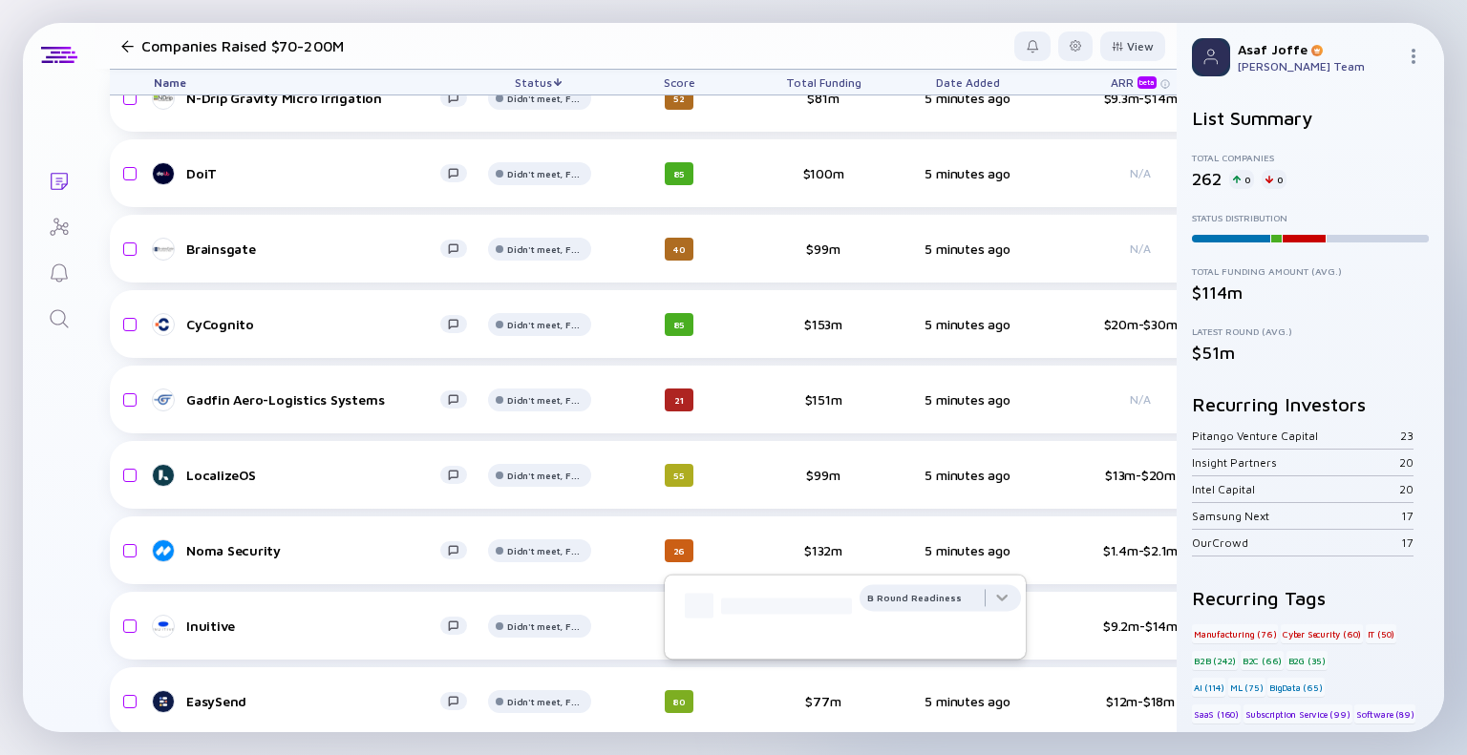
scroll to position [12014, 0]
